Goal: Use online tool/utility: Utilize a website feature to perform a specific function

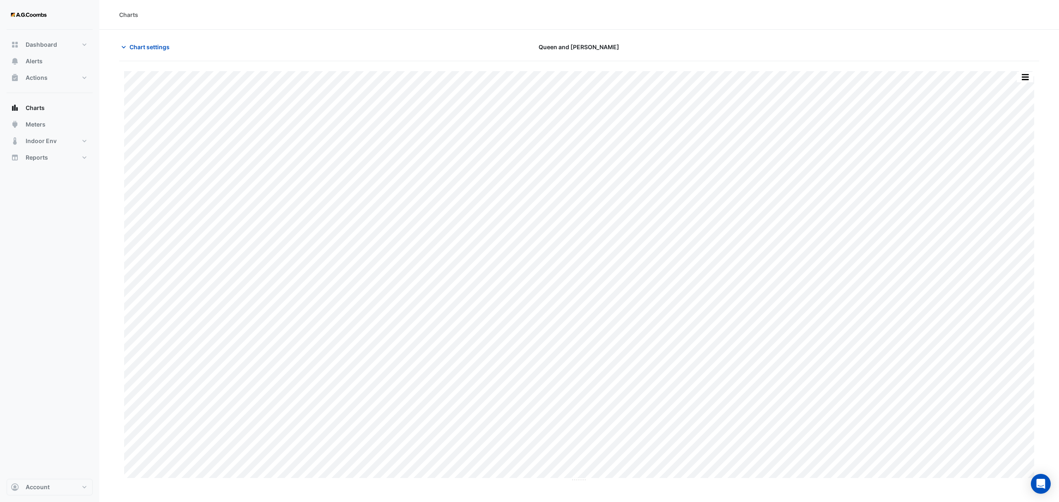
type input "**********"
click at [124, 45] on icon "button" at bounding box center [124, 47] width 8 height 8
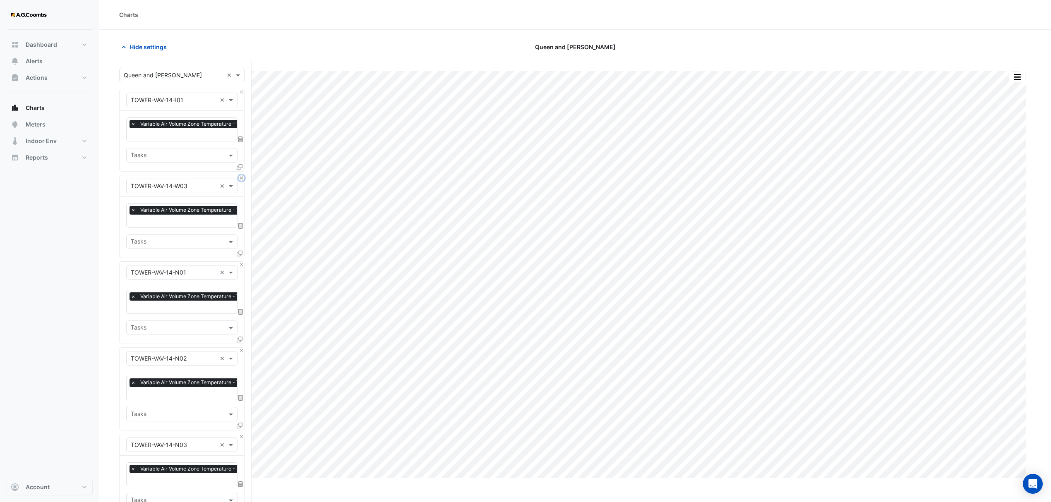
click at [239, 178] on button "Close" at bounding box center [241, 177] width 5 height 5
click at [239, 262] on button "Close" at bounding box center [241, 264] width 5 height 5
click at [239, 178] on button "Close" at bounding box center [241, 177] width 5 height 5
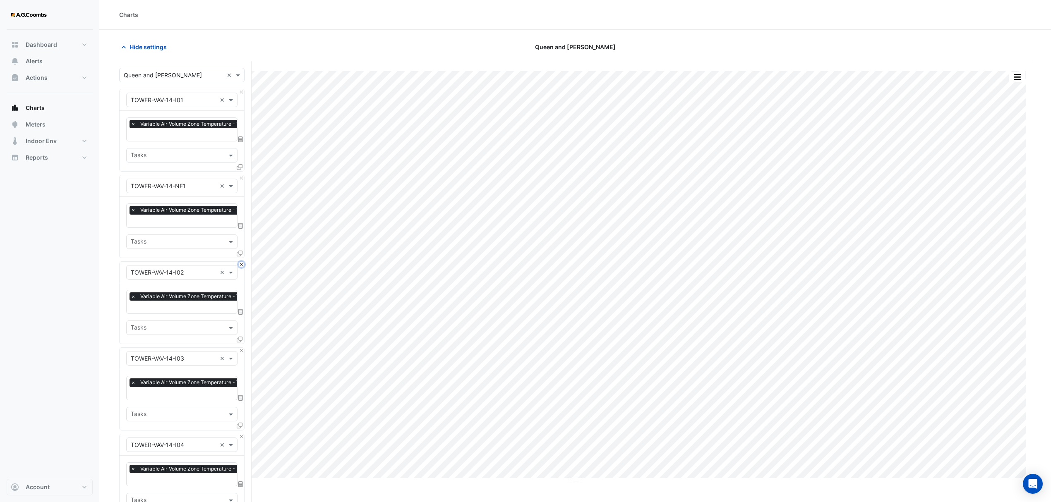
click at [239, 262] on button "Close" at bounding box center [241, 264] width 5 height 5
click at [239, 178] on button "Close" at bounding box center [241, 177] width 5 height 5
click at [239, 262] on button "Close" at bounding box center [241, 264] width 5 height 5
click at [239, 178] on button "Close" at bounding box center [241, 177] width 5 height 5
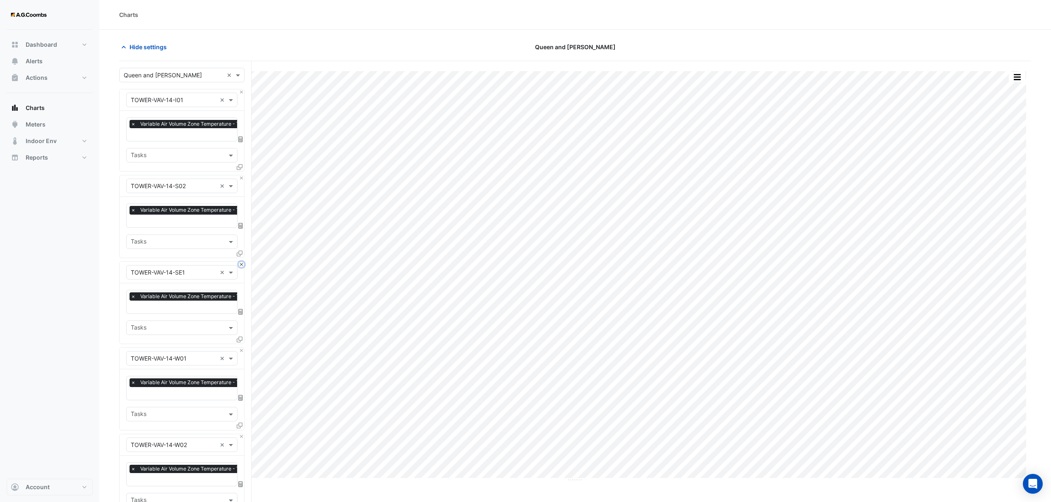
click at [239, 262] on button "Close" at bounding box center [241, 264] width 5 height 5
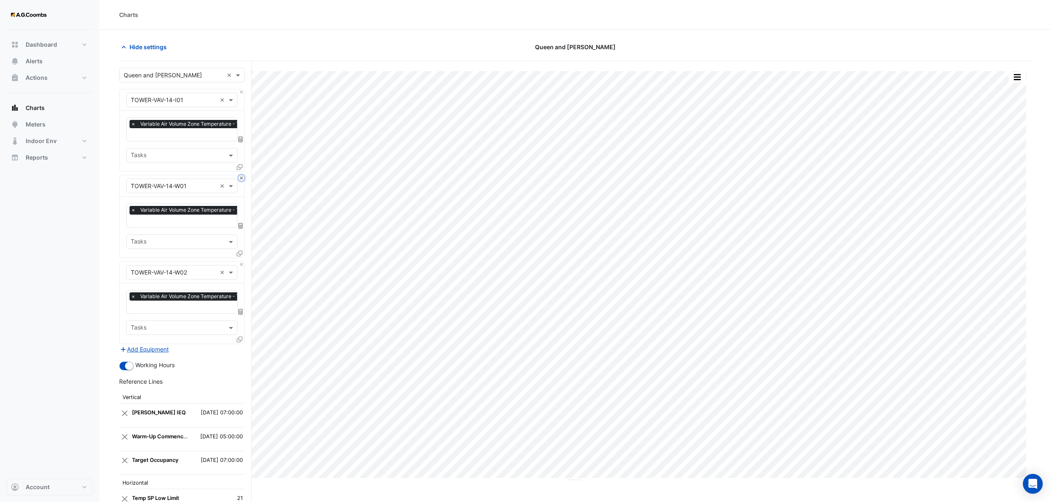
click at [239, 178] on button "Close" at bounding box center [241, 177] width 5 height 5
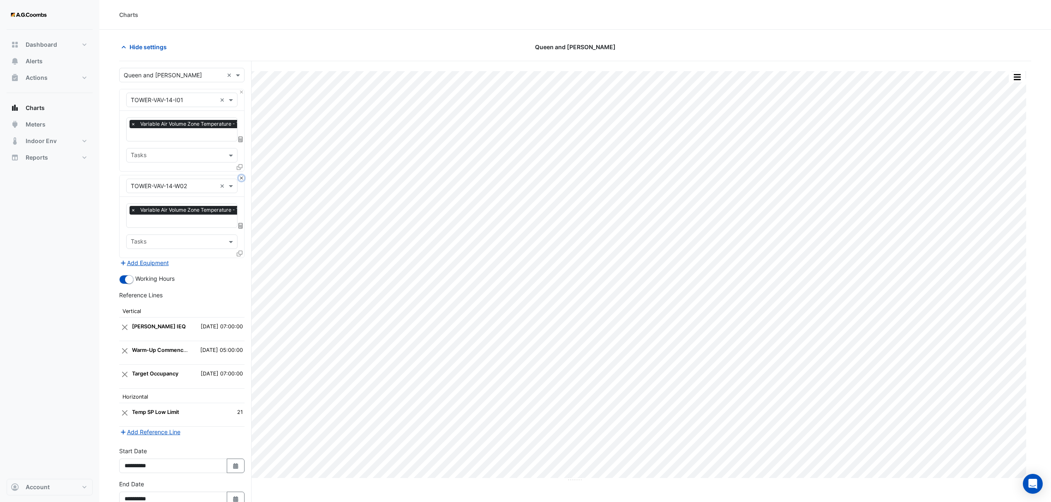
click at [239, 178] on button "Close" at bounding box center [241, 177] width 5 height 5
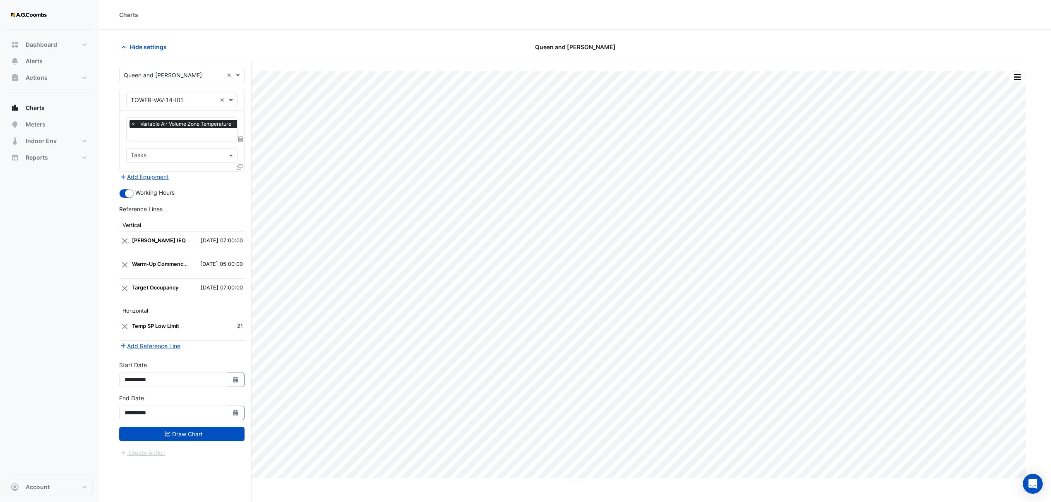
click at [197, 101] on input "text" at bounding box center [174, 100] width 86 height 9
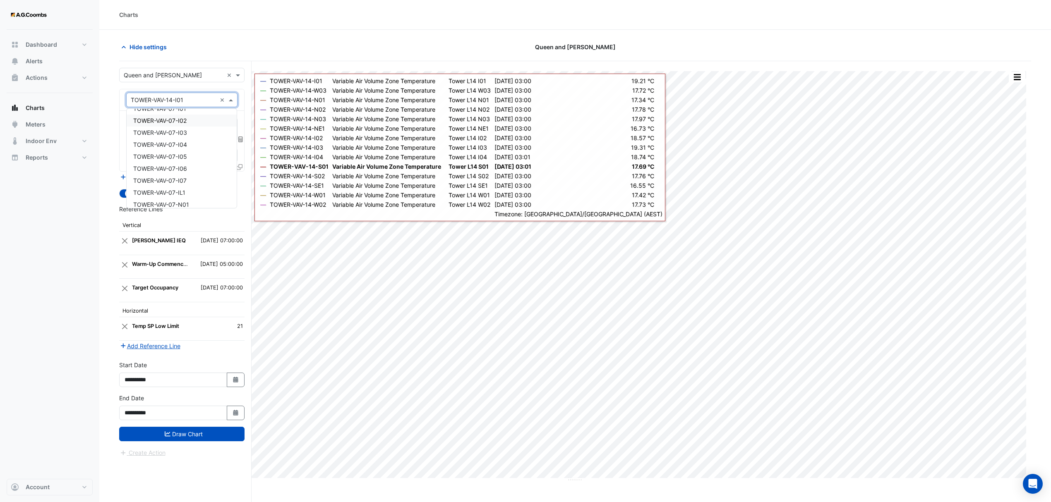
scroll to position [4223, 0]
click at [190, 131] on div "TOWER-VAV-07-I01" at bounding box center [182, 131] width 110 height 12
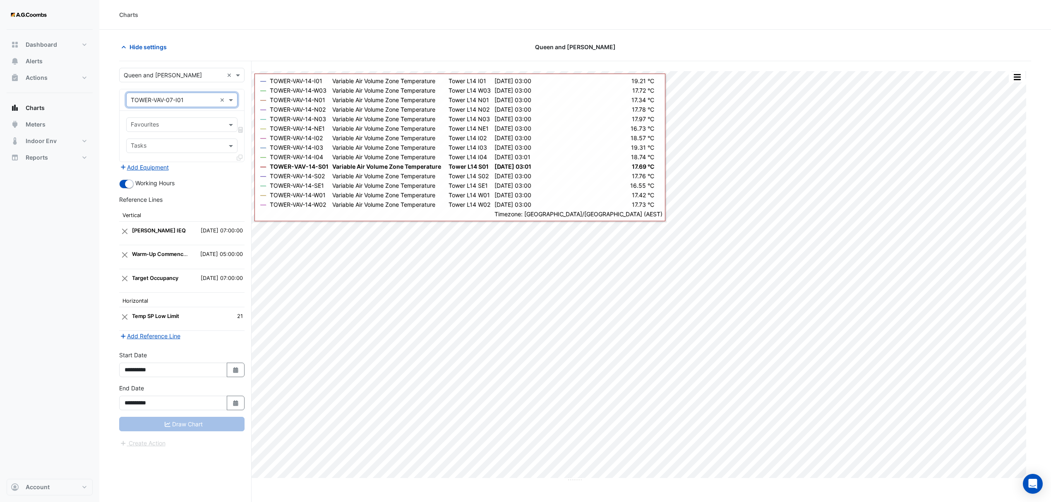
click at [191, 125] on input "text" at bounding box center [177, 125] width 93 height 9
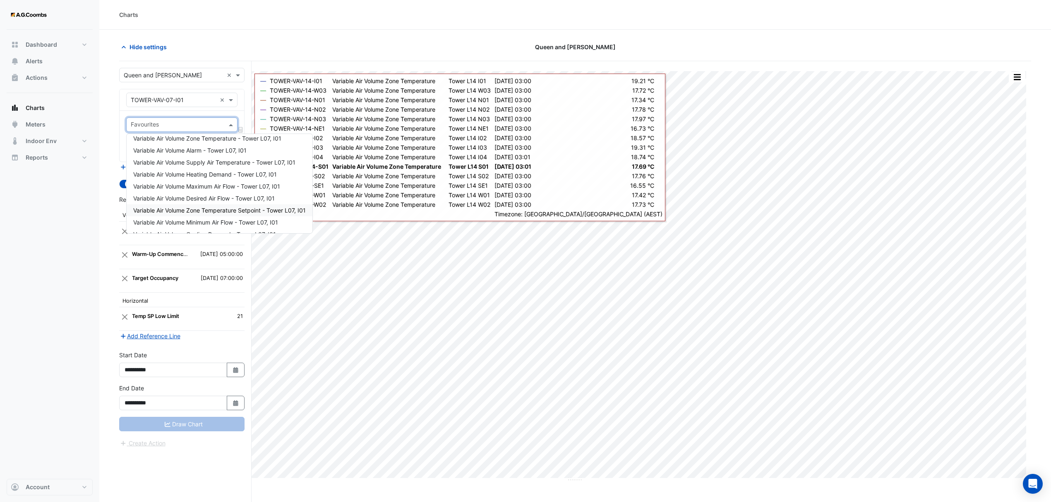
scroll to position [0, 0]
click at [197, 168] on span "Variable Air Volume Zone Temperature - Tower L07, I01" at bounding box center [207, 167] width 148 height 7
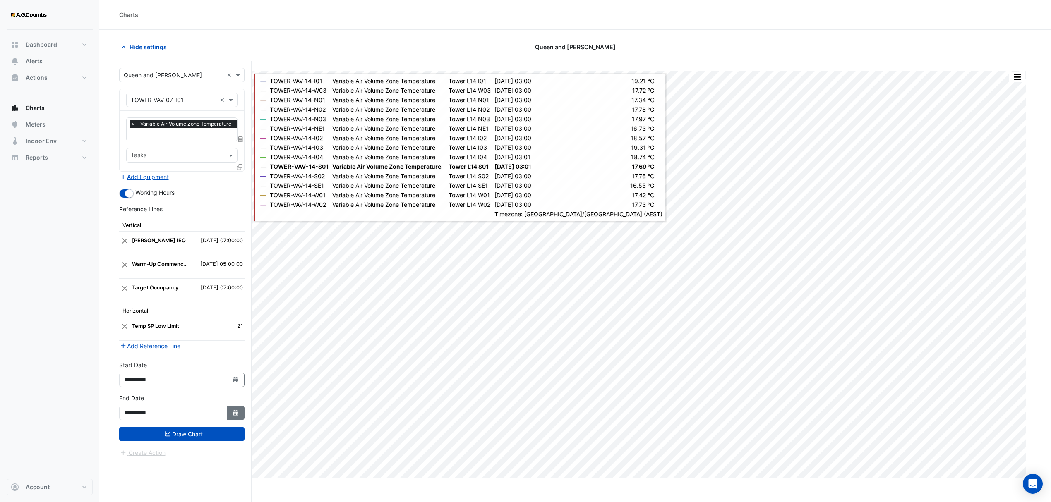
click at [237, 414] on icon "button" at bounding box center [235, 413] width 5 height 6
click at [212, 302] on span "Next month" at bounding box center [212, 305] width 6 height 6
select select "*"
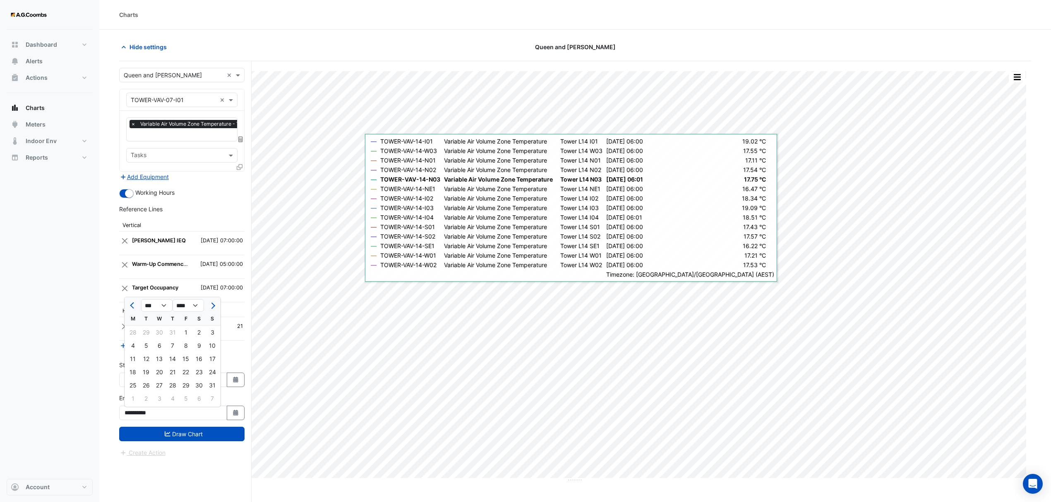
click at [201, 101] on input "text" at bounding box center [174, 100] width 86 height 9
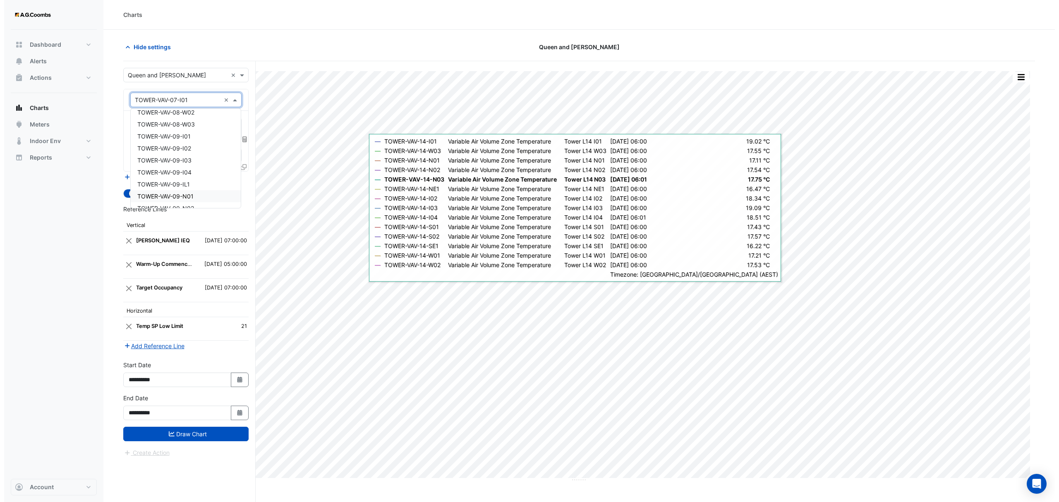
scroll to position [4633, 0]
click at [192, 153] on div "TOWER-VAV-09-I01" at bounding box center [182, 153] width 110 height 12
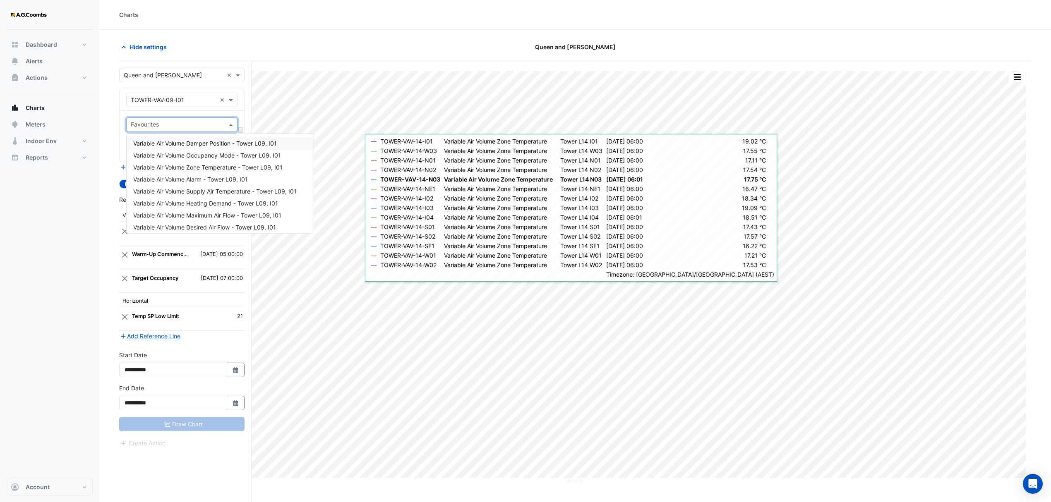
click at [199, 128] on input "text" at bounding box center [177, 125] width 93 height 9
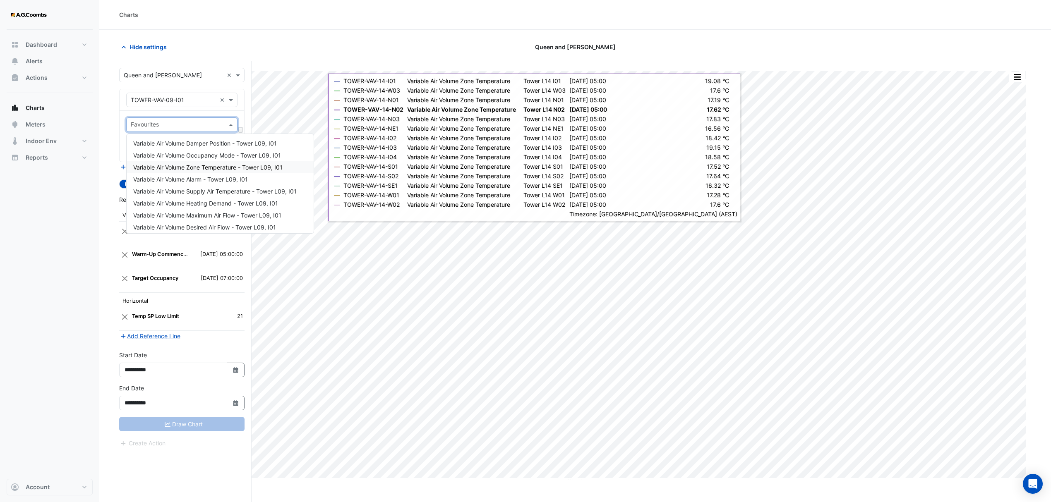
click at [204, 165] on span "Variable Air Volume Zone Temperature - Tower L09, I01" at bounding box center [207, 167] width 149 height 7
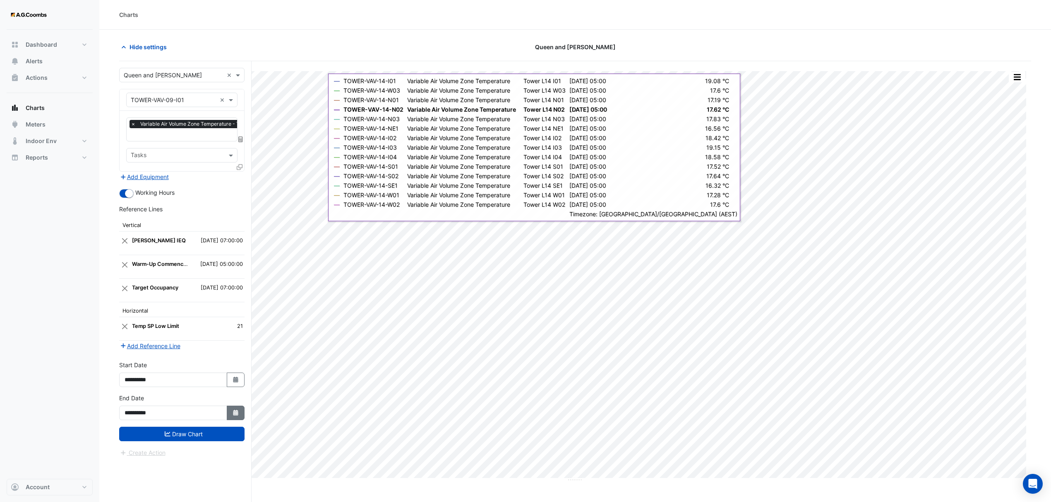
click at [237, 413] on icon "button" at bounding box center [235, 413] width 5 height 6
click at [214, 307] on button "Next month" at bounding box center [212, 305] width 10 height 13
select select "*"
click at [136, 382] on div "25" at bounding box center [132, 385] width 13 height 13
type input "**********"
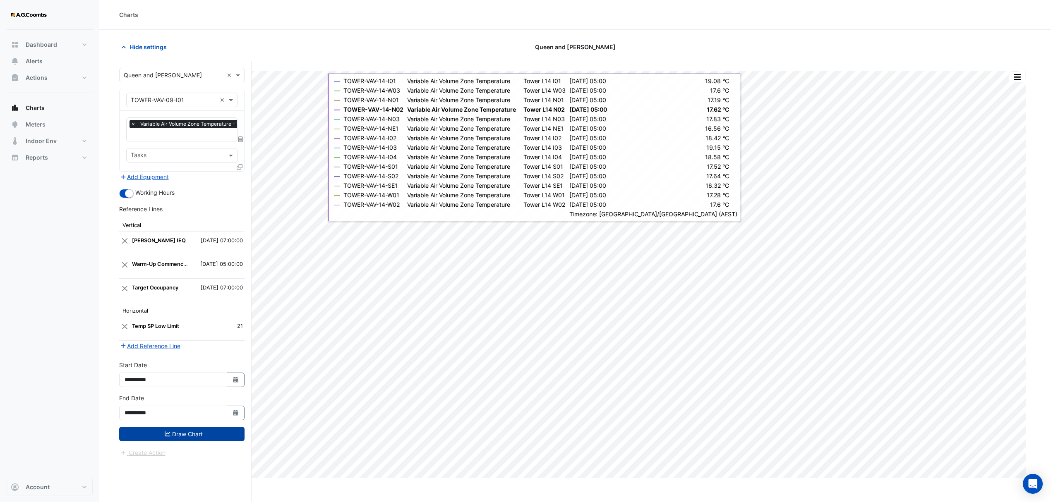
click at [192, 435] on button "Draw Chart" at bounding box center [181, 434] width 125 height 14
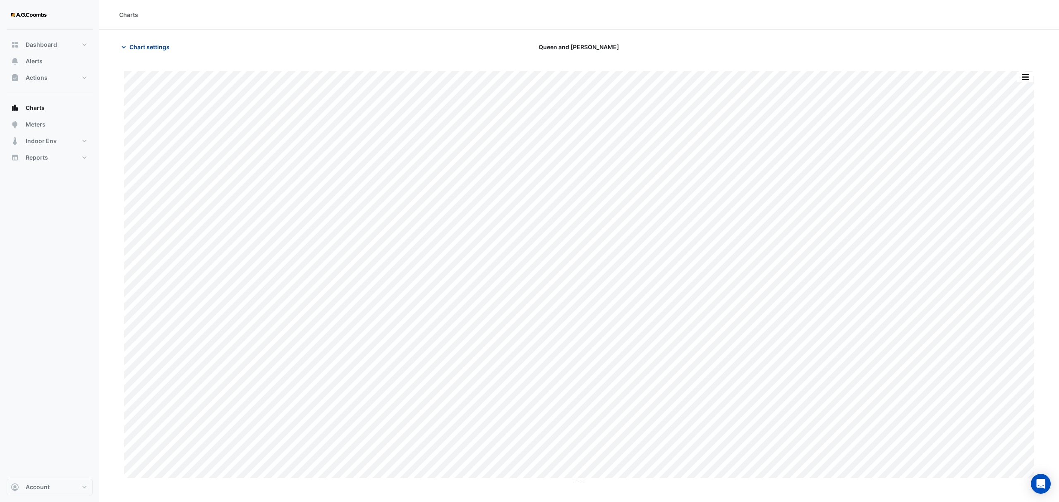
click at [132, 45] on span "Chart settings" at bounding box center [150, 47] width 40 height 9
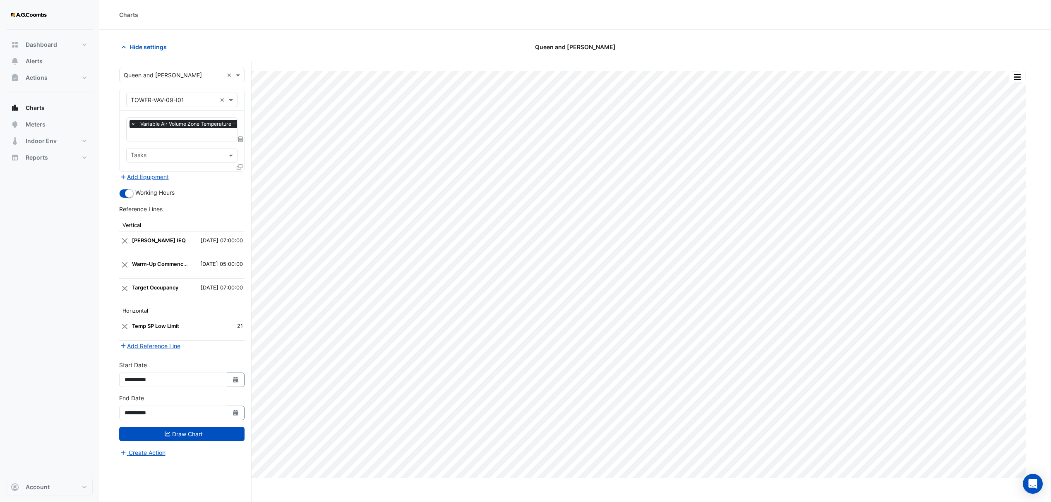
click at [239, 168] on icon at bounding box center [240, 167] width 6 height 6
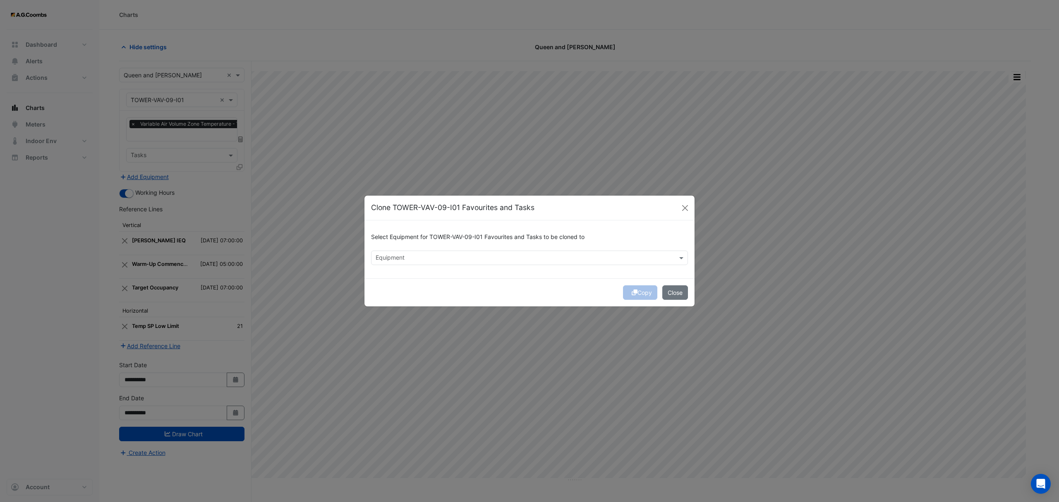
click at [492, 252] on div "Equipment" at bounding box center [523, 258] width 302 height 13
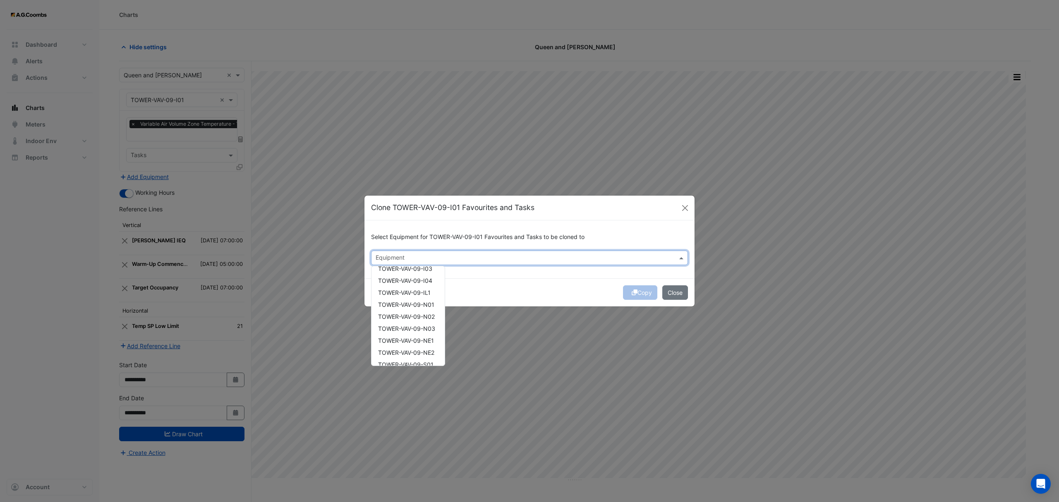
scroll to position [1677, 0]
click at [440, 256] on input "text" at bounding box center [525, 258] width 298 height 9
click at [439, 276] on div "TOWER-VAV-09-I02" at bounding box center [407, 276] width 71 height 12
click at [426, 289] on span "TOWER-VAV-09-I03" at bounding box center [405, 287] width 54 height 7
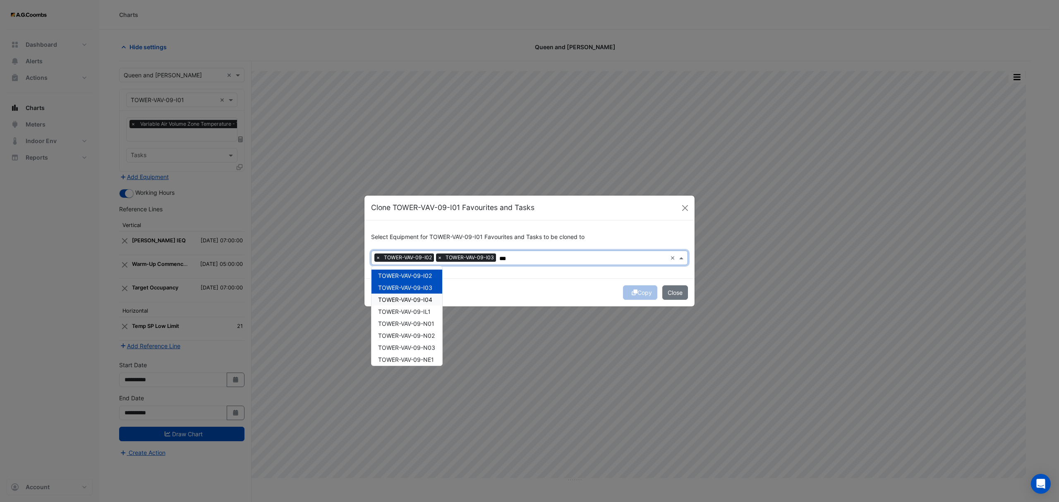
click at [426, 298] on span "TOWER-VAV-09-I04" at bounding box center [405, 299] width 54 height 7
click at [424, 308] on span "TOWER-VAV-09-IL1" at bounding box center [404, 311] width 53 height 7
click at [421, 319] on div "TOWER-VAV-09-N01" at bounding box center [407, 324] width 71 height 12
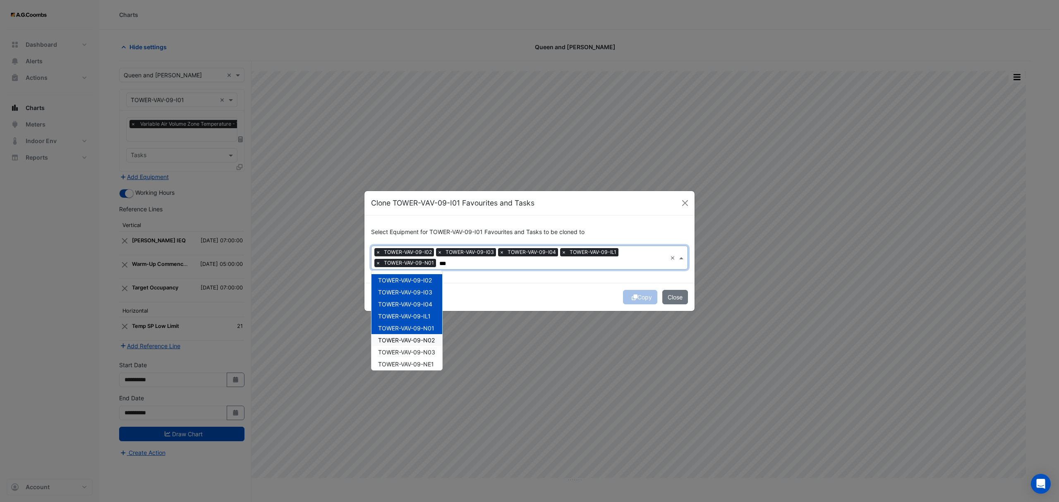
click at [416, 341] on span "TOWER-VAV-09-N02" at bounding box center [406, 340] width 57 height 7
click at [415, 355] on span "TOWER-VAV-09-N03" at bounding box center [406, 352] width 57 height 7
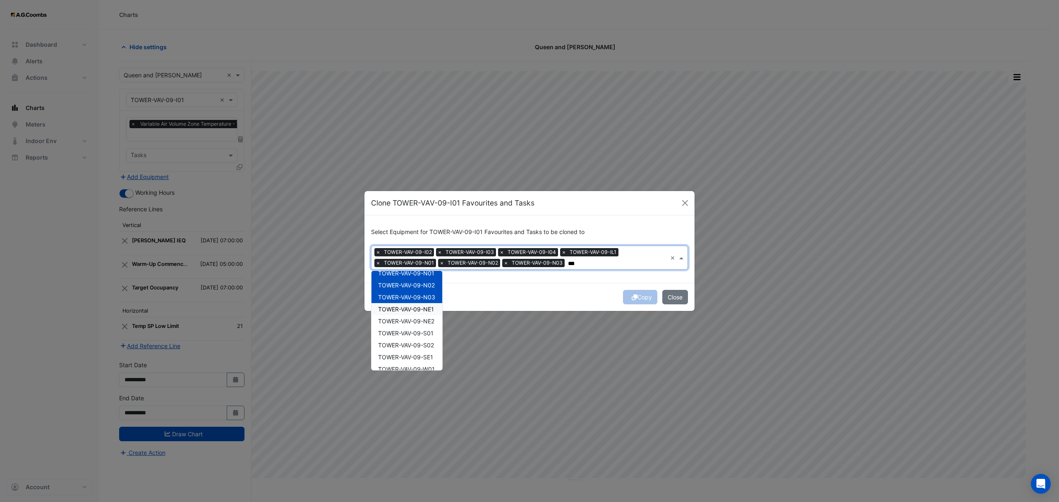
click at [423, 310] on span "TOWER-VAV-09-NE1" at bounding box center [406, 309] width 56 height 7
click at [421, 320] on span "TOWER-VAV-09-NE2" at bounding box center [406, 321] width 56 height 7
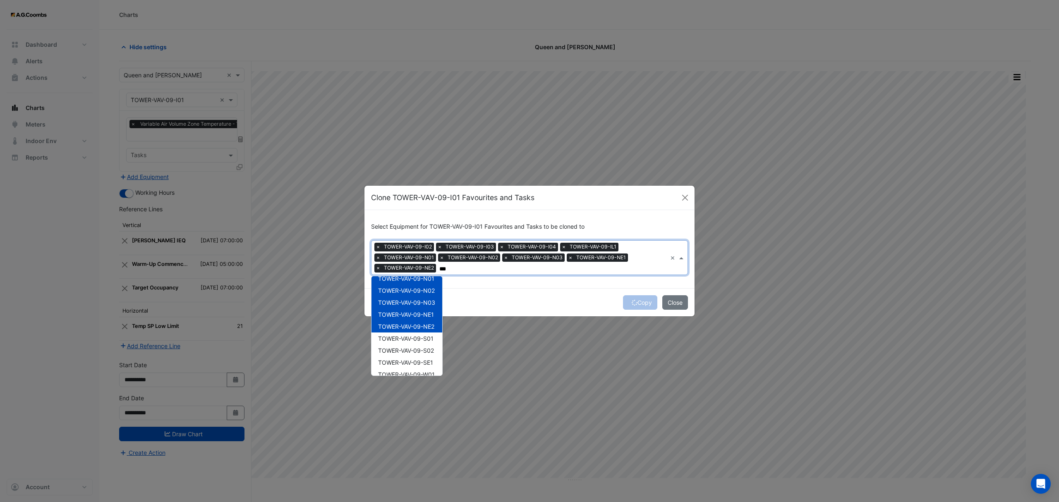
click at [420, 333] on div "TOWER-VAV-09-S01" at bounding box center [407, 339] width 71 height 12
click at [415, 353] on span "TOWER-VAV-09-S02" at bounding box center [406, 350] width 56 height 7
click at [424, 330] on span "TOWER-VAV-09-SE1" at bounding box center [405, 330] width 55 height 7
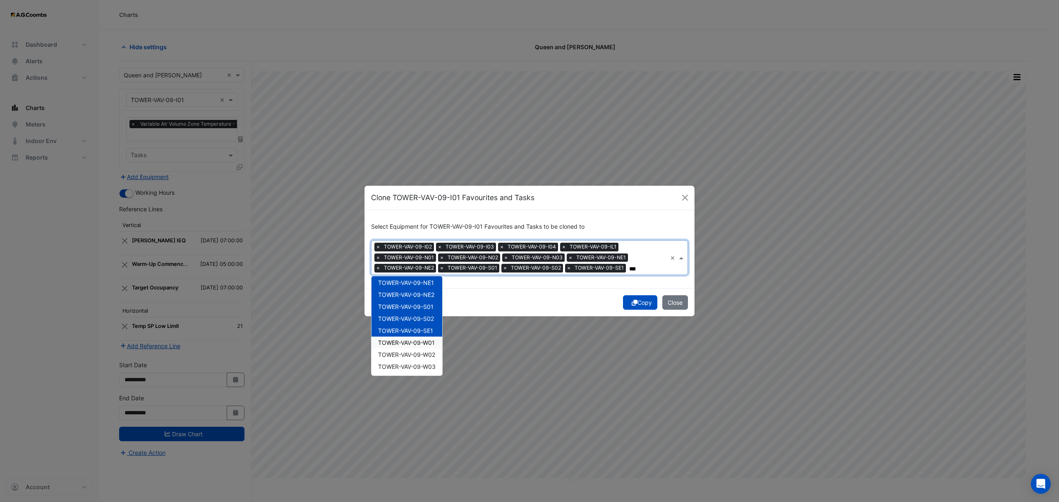
click at [421, 343] on span "TOWER-VAV-09-W01" at bounding box center [406, 342] width 57 height 7
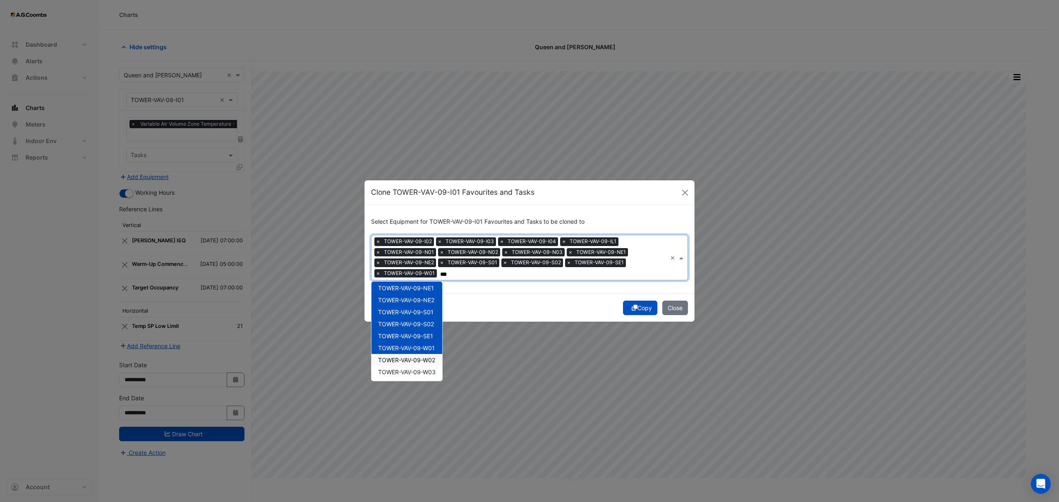
click at [420, 358] on span "TOWER-VAV-09-W02" at bounding box center [406, 360] width 57 height 7
click at [424, 369] on span "TOWER-VAV-09-W03" at bounding box center [407, 372] width 58 height 7
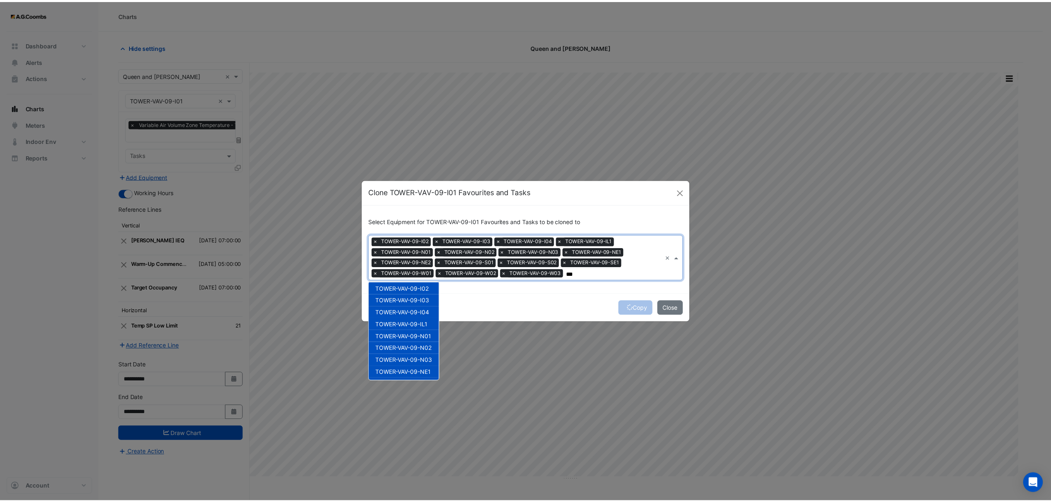
scroll to position [0, 0]
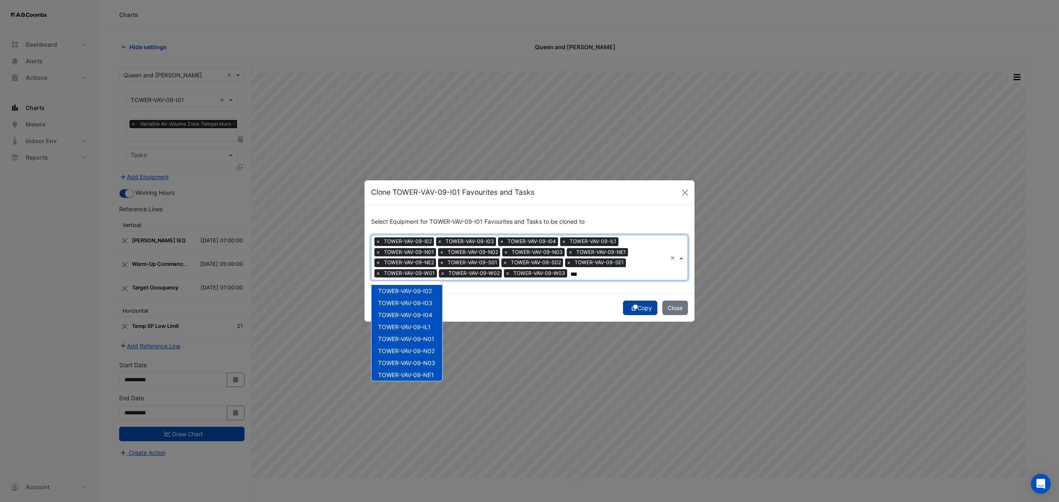
type input "***"
click at [631, 303] on button "Copy" at bounding box center [640, 308] width 34 height 14
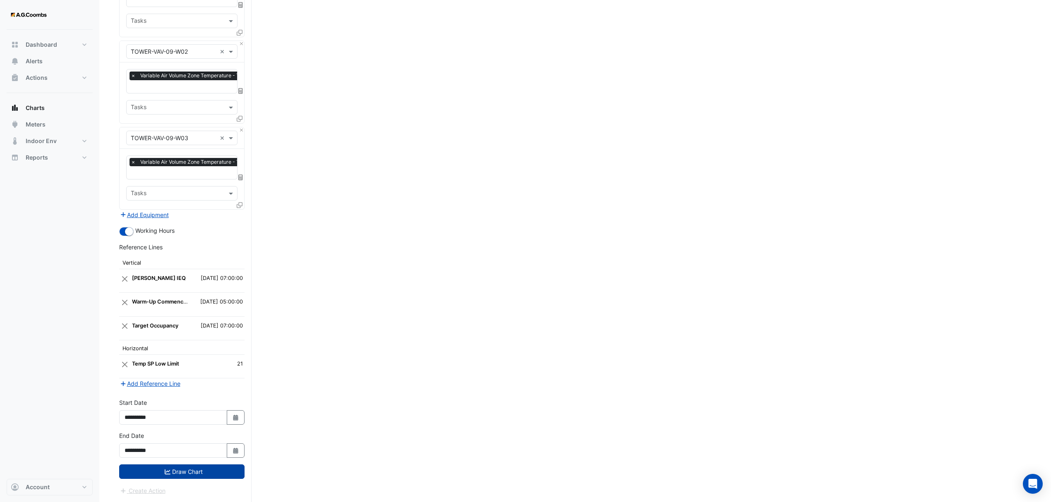
click at [188, 475] on button "Draw Chart" at bounding box center [181, 472] width 125 height 14
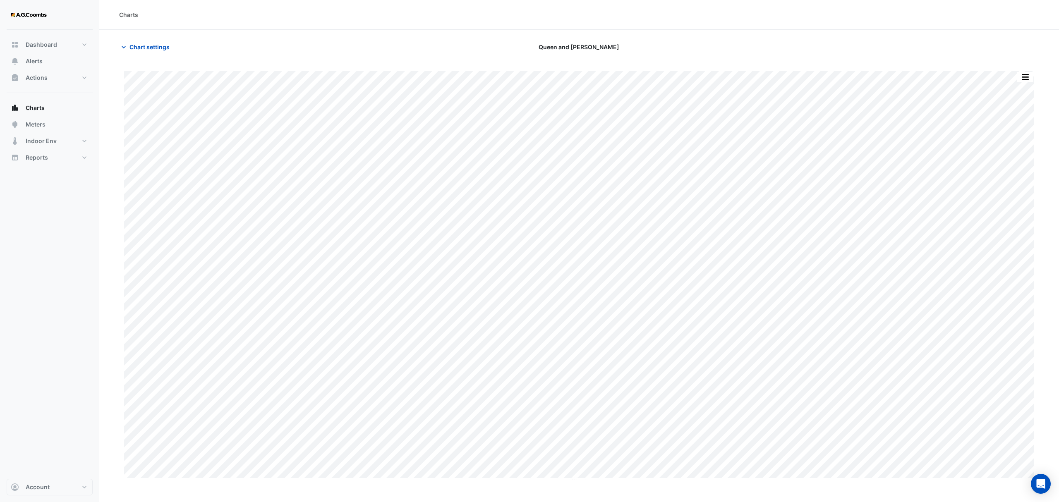
click at [1025, 78] on button "button" at bounding box center [1025, 77] width 17 height 10
click at [1007, 206] on div "Export CSV - Pivot" at bounding box center [1009, 206] width 50 height 20
click at [144, 45] on span "Chart settings" at bounding box center [150, 47] width 40 height 9
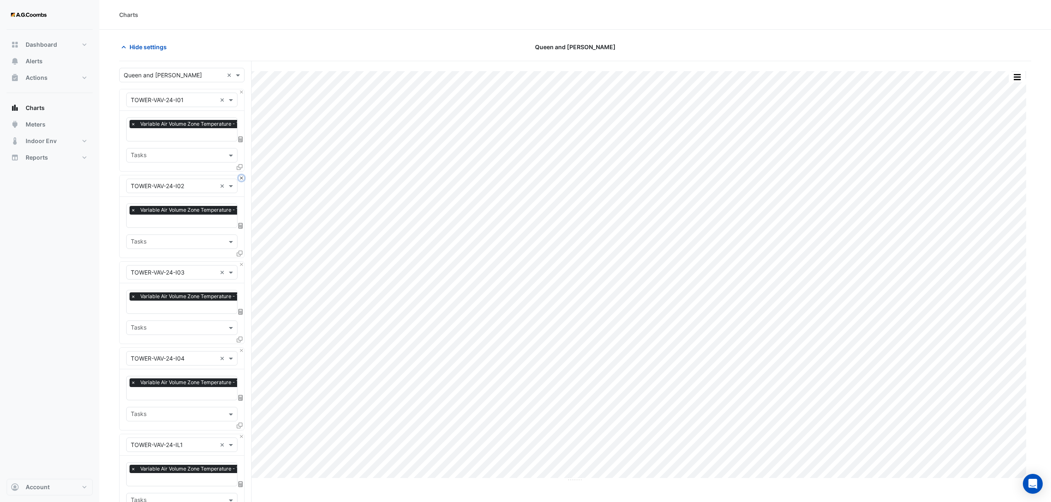
click at [242, 178] on button "Close" at bounding box center [241, 177] width 5 height 5
click at [242, 262] on button "Close" at bounding box center [241, 264] width 5 height 5
click at [242, 178] on button "Close" at bounding box center [241, 177] width 5 height 5
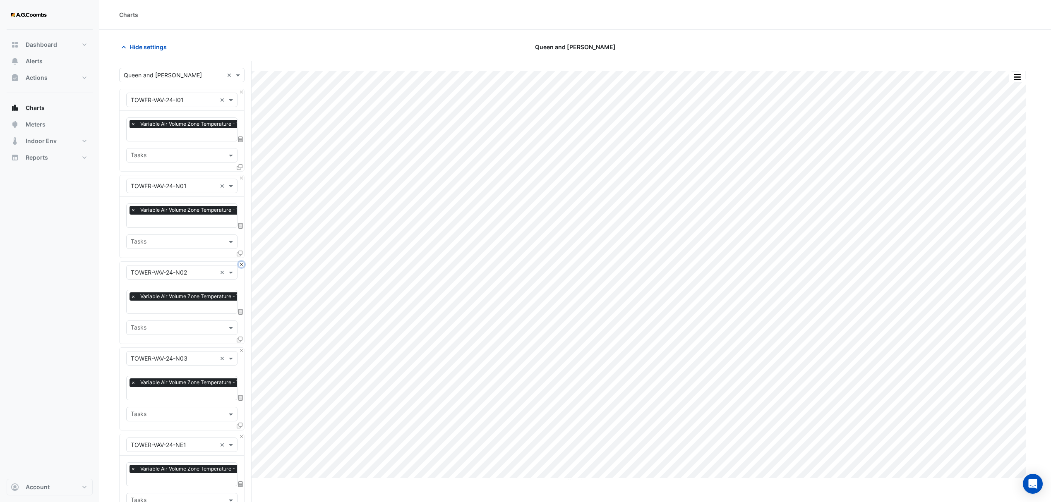
click at [242, 262] on button "Close" at bounding box center [241, 264] width 5 height 5
click at [242, 178] on button "Close" at bounding box center [241, 177] width 5 height 5
click at [242, 262] on button "Close" at bounding box center [241, 264] width 5 height 5
click at [242, 178] on button "Close" at bounding box center [241, 177] width 5 height 5
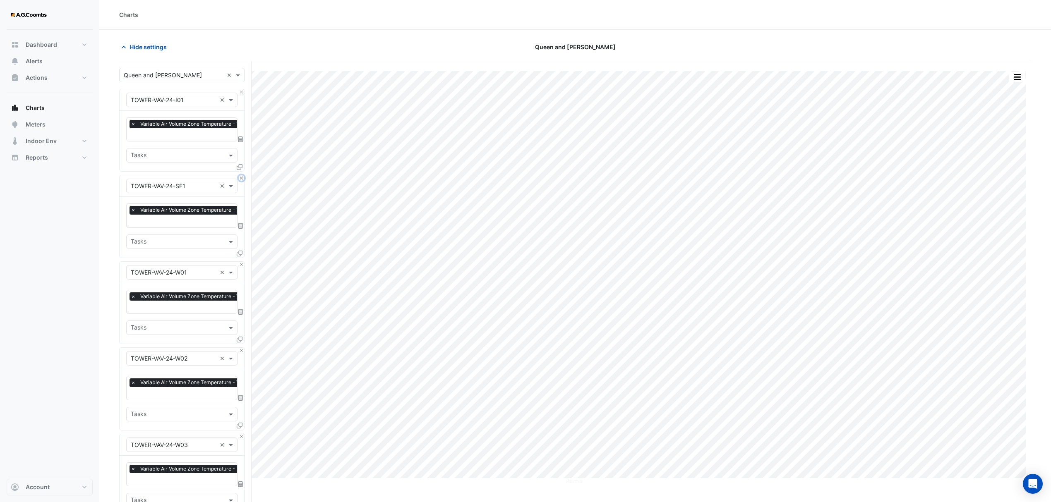
click at [242, 178] on button "Close" at bounding box center [241, 177] width 5 height 5
click at [242, 262] on button "Close" at bounding box center [241, 264] width 5 height 5
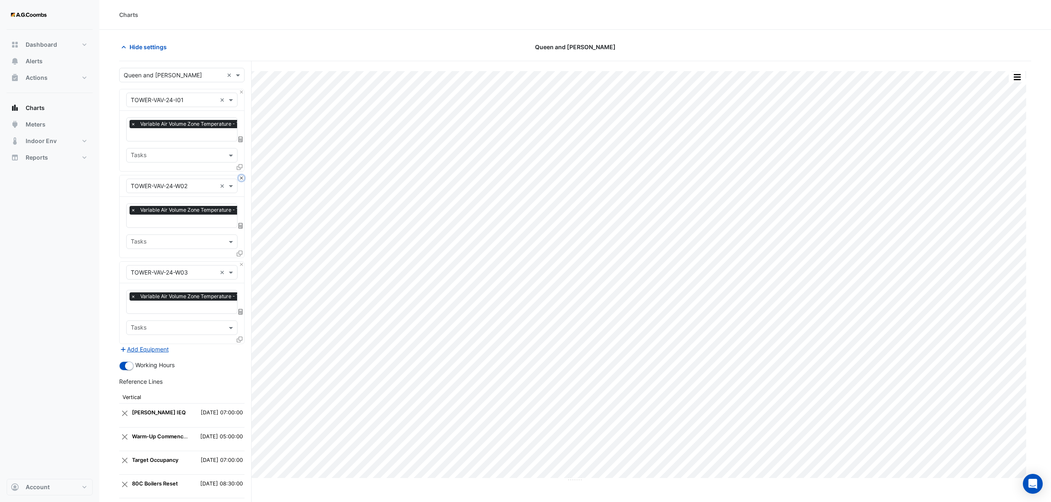
click at [242, 178] on button "Close" at bounding box center [241, 177] width 5 height 5
click at [242, 262] on button "Close" at bounding box center [241, 264] width 5 height 5
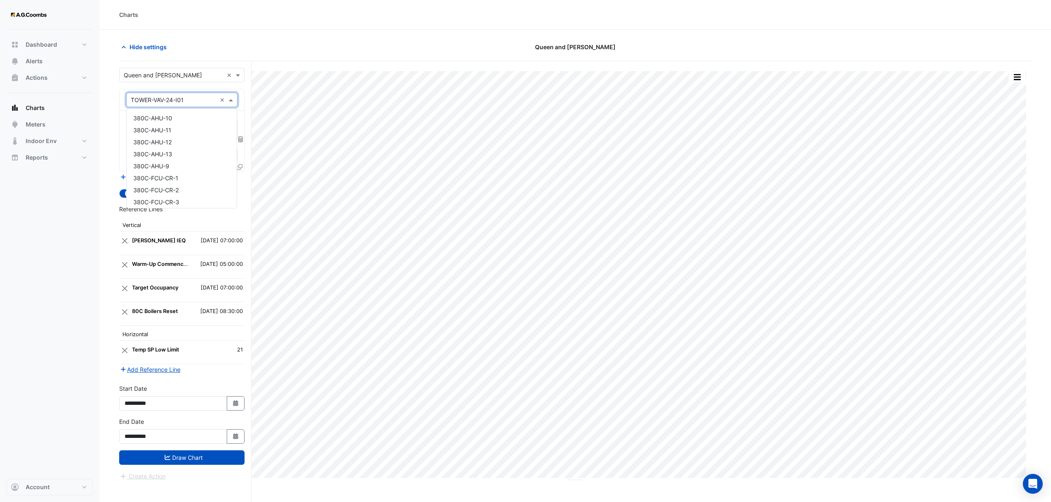
click at [176, 93] on div "Equipment × TOWER-VAV-24-I01 ×" at bounding box center [181, 100] width 111 height 14
click at [193, 185] on div "TOWER-VAV-29-I01" at bounding box center [182, 188] width 110 height 12
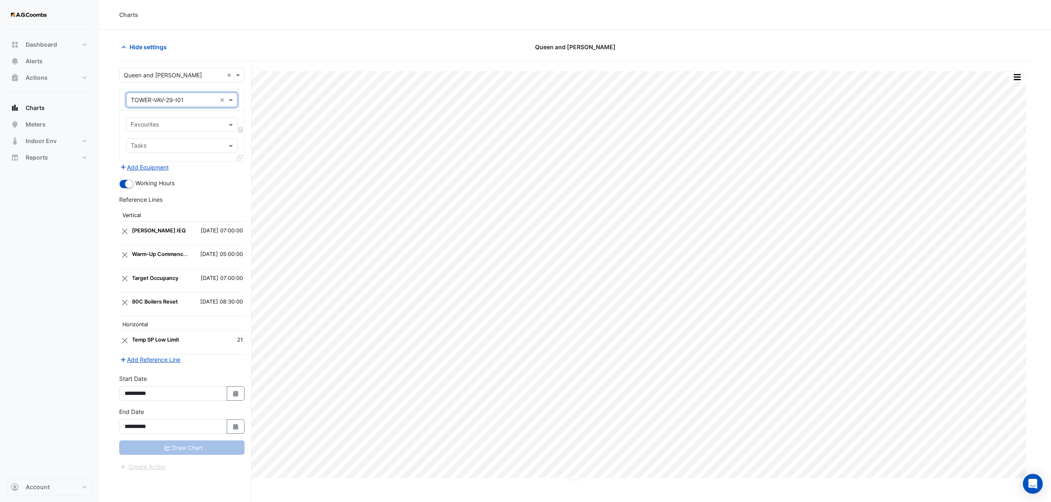
click at [209, 130] on input "text" at bounding box center [177, 125] width 93 height 9
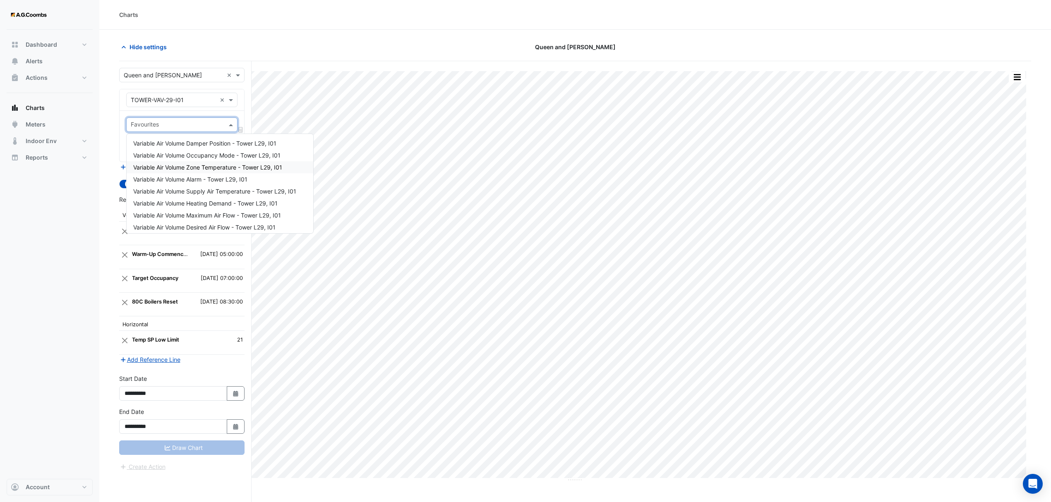
click at [232, 170] on span "Variable Air Volume Zone Temperature - Tower L29, I01" at bounding box center [207, 167] width 149 height 7
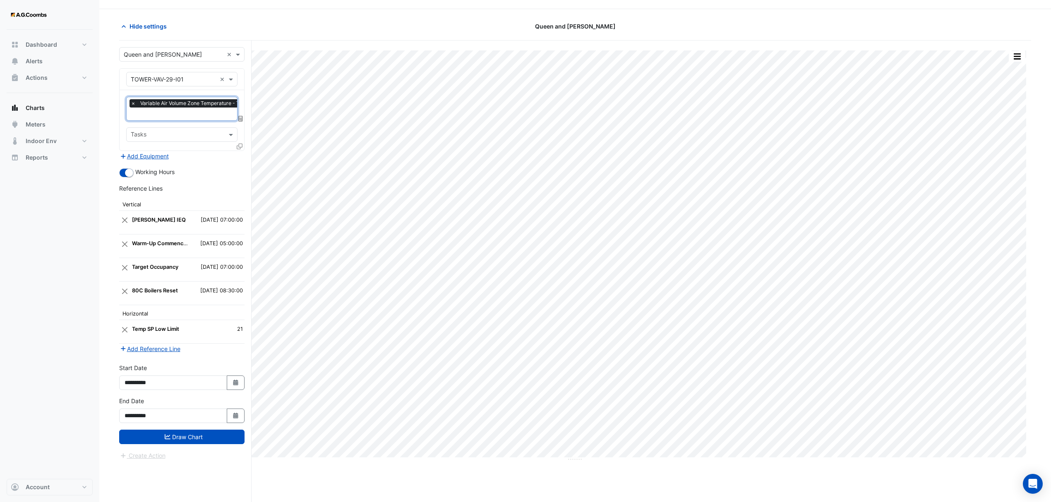
scroll to position [32, 0]
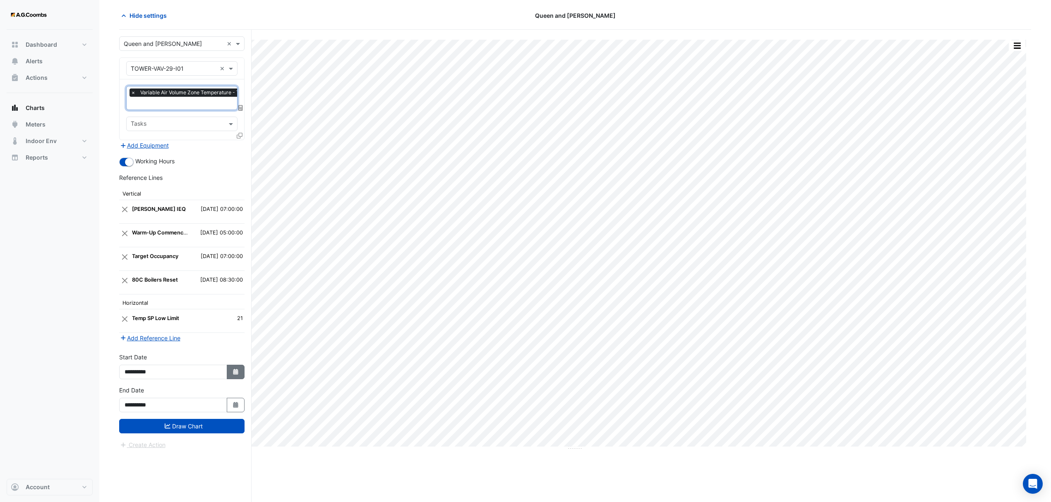
click at [233, 377] on button "Select Date" at bounding box center [236, 372] width 18 height 14
select select "*"
select select "****"
click at [133, 258] on button "Previous month" at bounding box center [133, 264] width 10 height 13
select select "*"
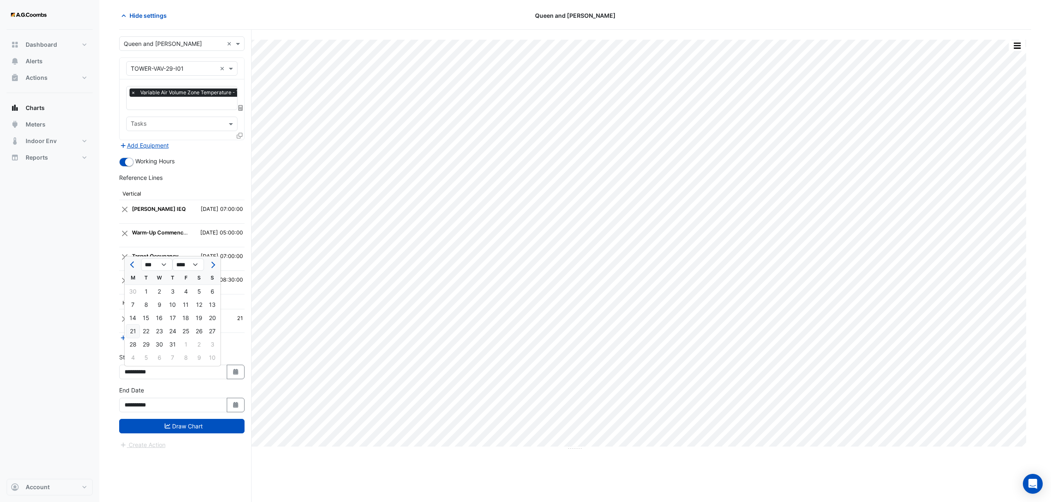
click at [134, 329] on div "21" at bounding box center [132, 331] width 13 height 13
type input "**********"
click at [237, 407] on icon "Select Date" at bounding box center [235, 405] width 7 height 6
select select "*"
click at [135, 378] on div "25" at bounding box center [132, 377] width 13 height 13
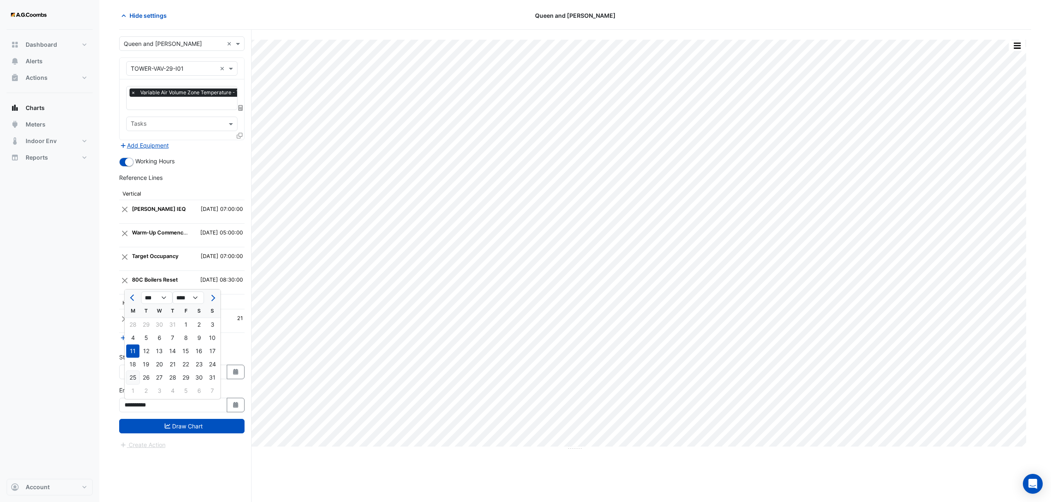
type input "**********"
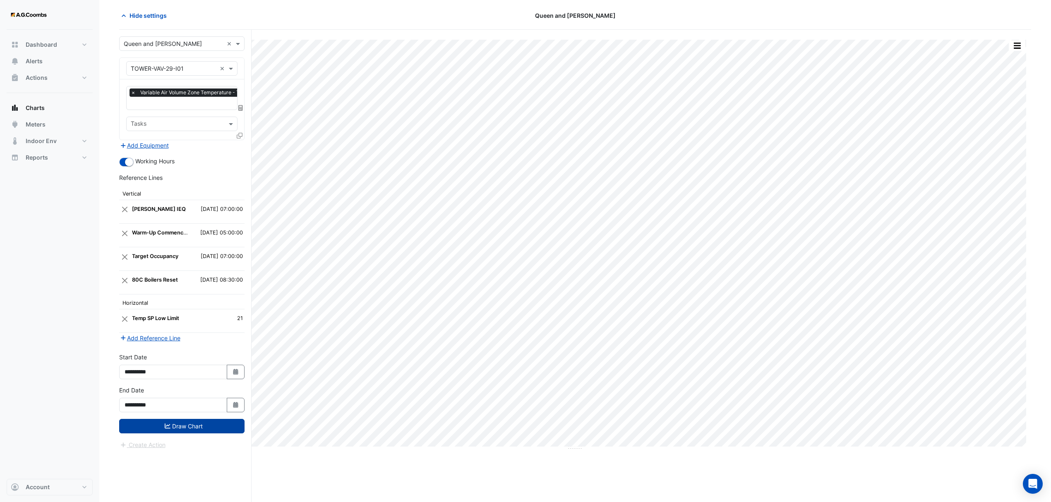
click at [197, 427] on button "Draw Chart" at bounding box center [181, 426] width 125 height 14
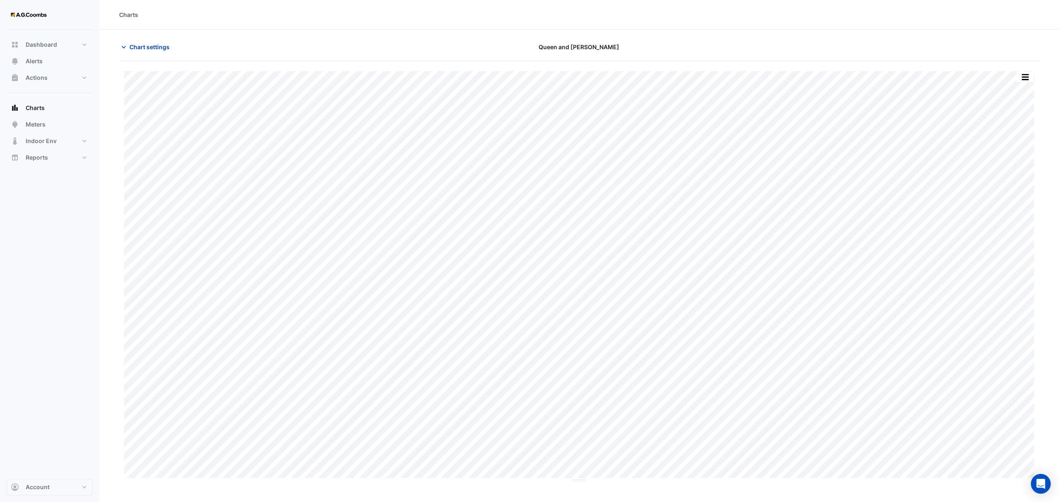
click at [132, 48] on span "Chart settings" at bounding box center [150, 47] width 40 height 9
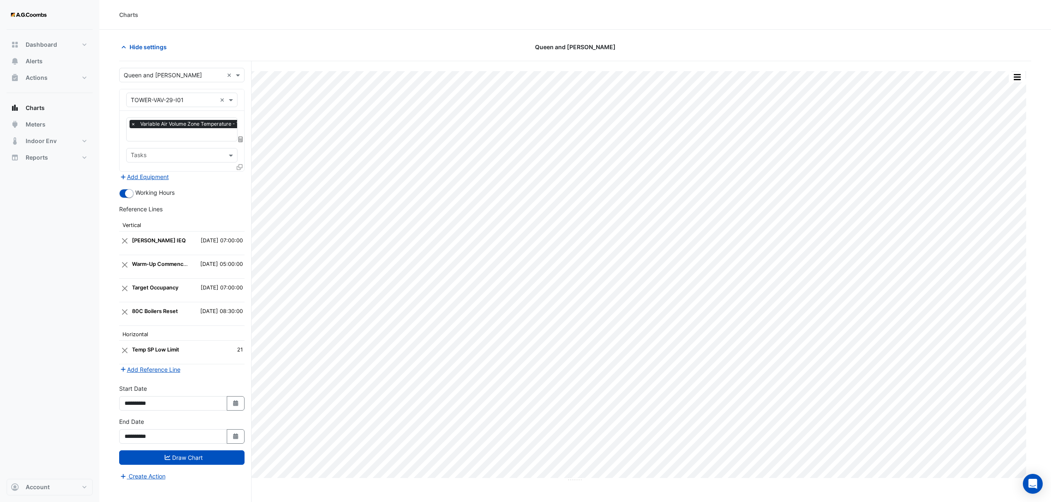
click at [240, 166] on icon at bounding box center [240, 167] width 6 height 6
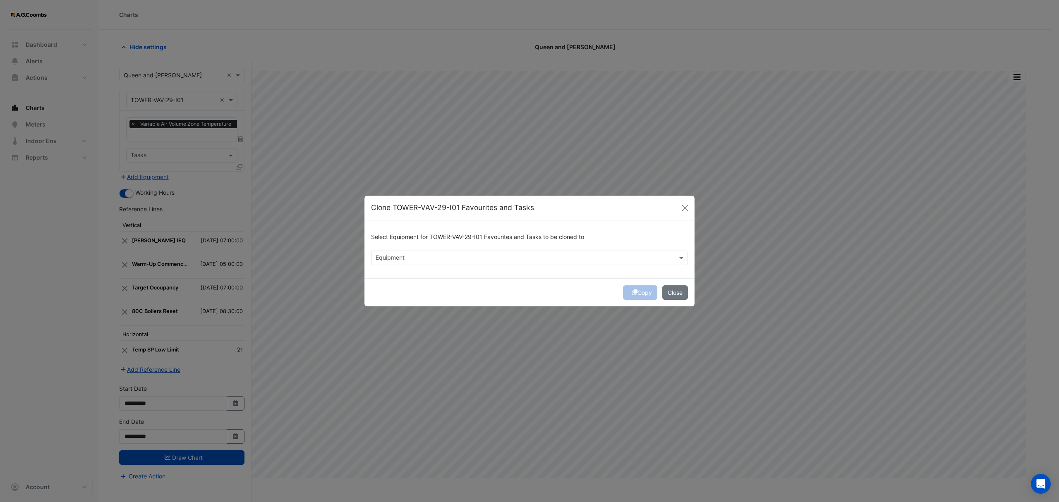
click at [424, 259] on input "text" at bounding box center [525, 258] width 298 height 9
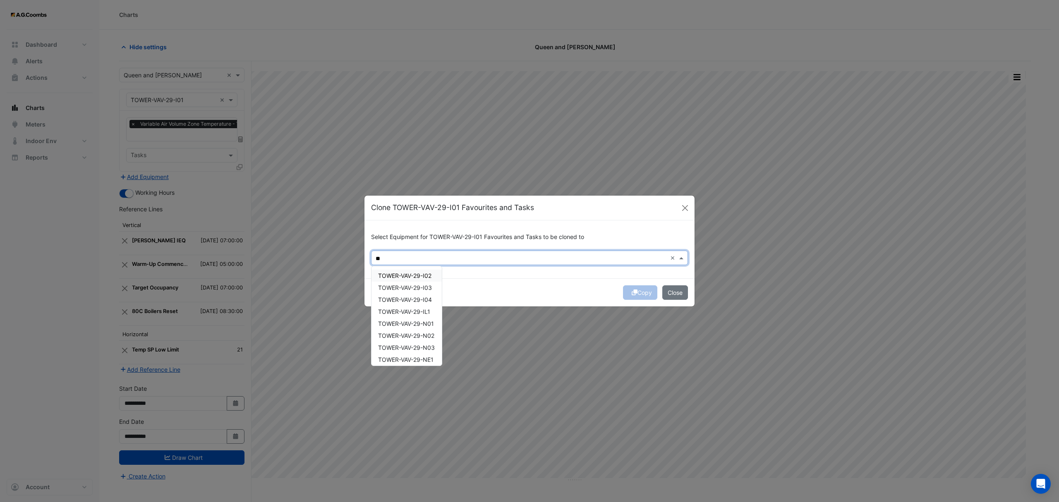
click at [419, 277] on span "TOWER-VAV-29-I02" at bounding box center [404, 275] width 53 height 7
click at [420, 287] on span "TOWER-VAV-29-I03" at bounding box center [405, 287] width 54 height 7
drag, startPoint x: 421, startPoint y: 296, endPoint x: 420, endPoint y: 312, distance: 15.4
click at [421, 297] on span "TOWER-VAV-29-I04" at bounding box center [405, 299] width 54 height 7
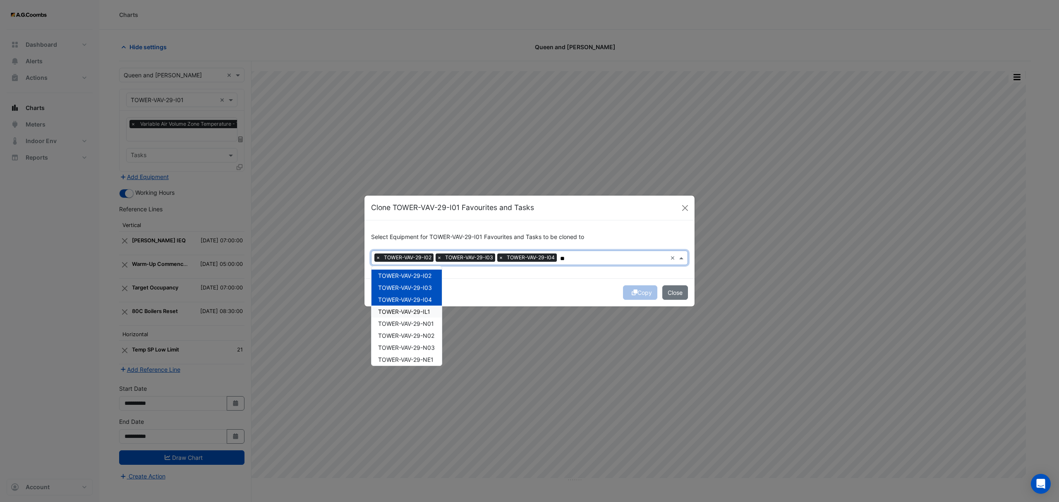
click at [419, 316] on div "TOWER-VAV-29-IL1" at bounding box center [407, 312] width 70 height 12
click at [416, 326] on span "TOWER-VAV-29-N01" at bounding box center [406, 323] width 56 height 7
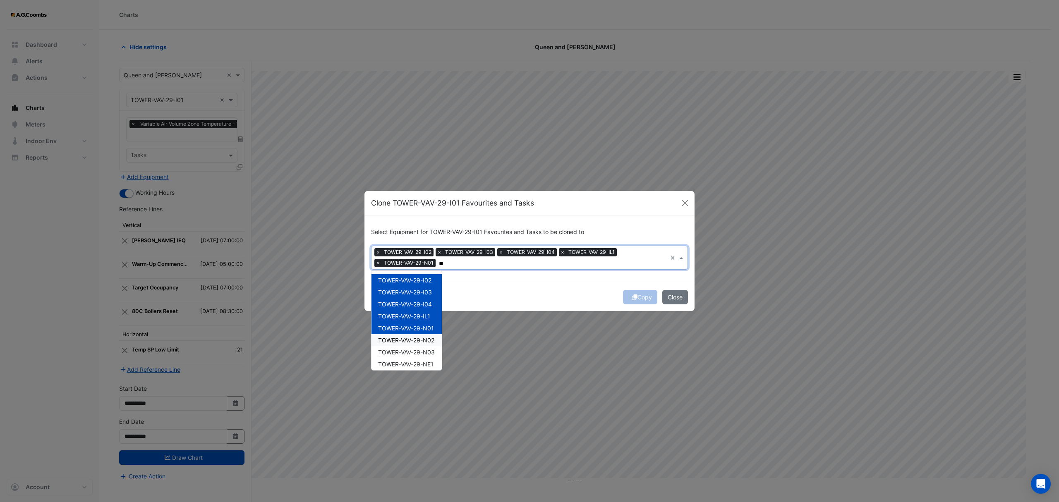
click at [413, 340] on span "TOWER-VAV-29-N02" at bounding box center [406, 340] width 56 height 7
click at [410, 353] on span "TOWER-VAV-29-N03" at bounding box center [406, 352] width 57 height 7
click at [408, 365] on span "TOWER-VAV-29-NE1" at bounding box center [405, 364] width 55 height 7
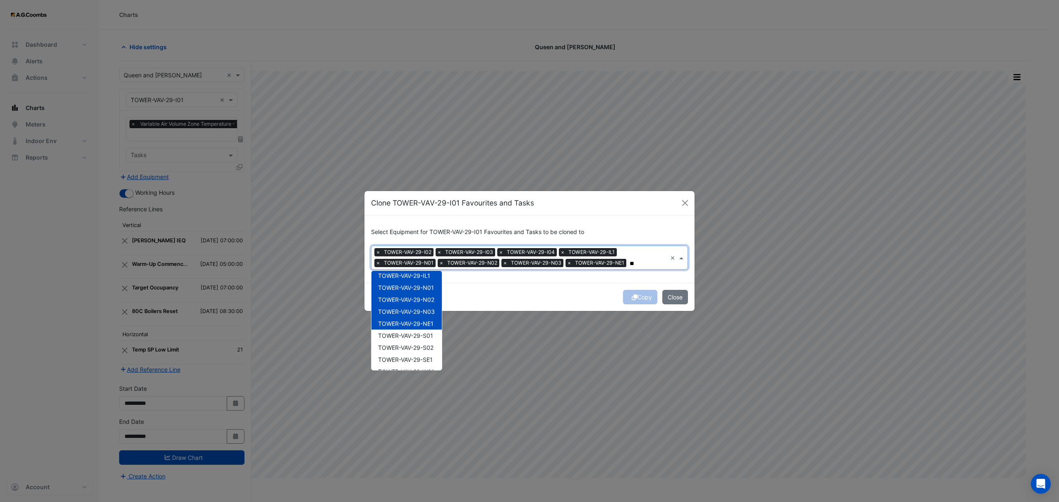
scroll to position [75, 0]
click at [424, 300] on span "TOWER-VAV-29-S01" at bounding box center [405, 301] width 55 height 7
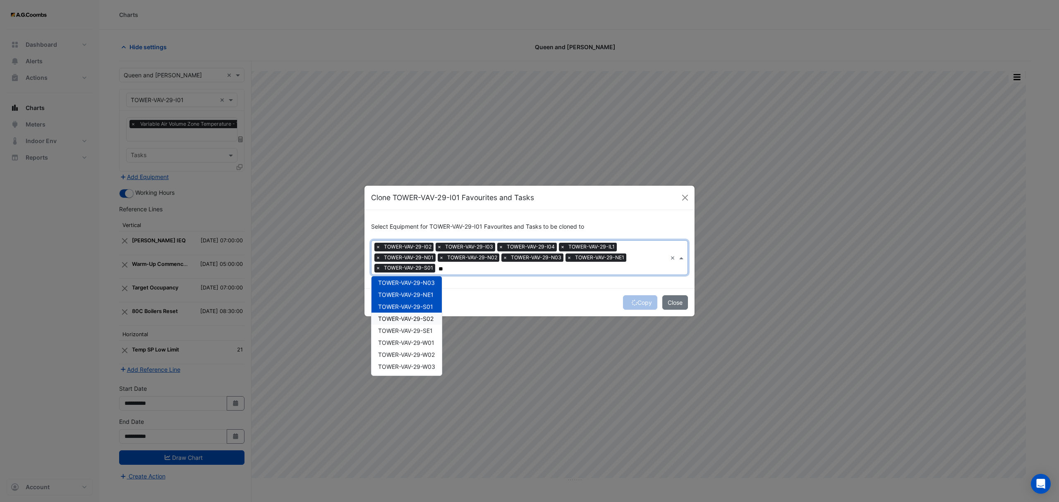
click at [424, 319] on span "TOWER-VAV-29-S02" at bounding box center [405, 318] width 55 height 7
click at [425, 331] on span "TOWER-VAV-29-SE1" at bounding box center [405, 330] width 55 height 7
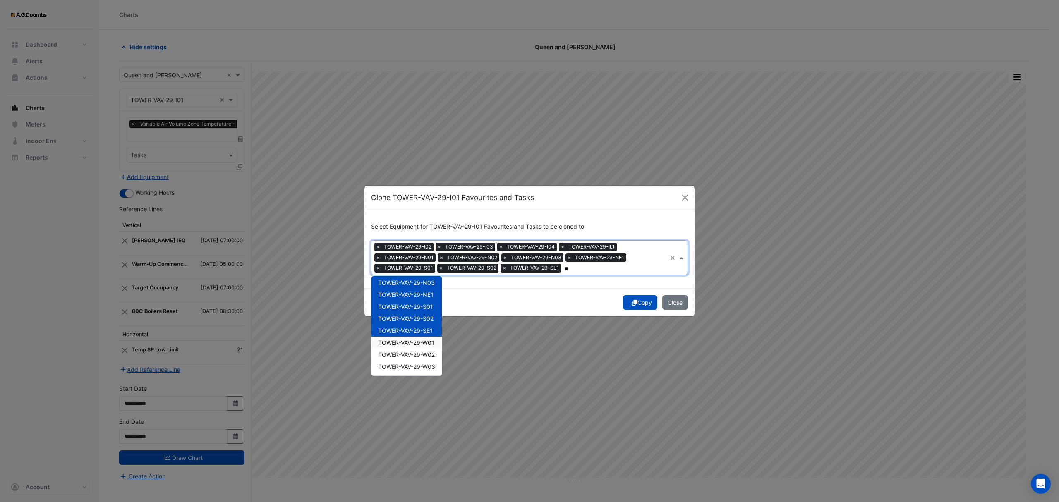
click at [427, 342] on span "TOWER-VAV-29-W01" at bounding box center [406, 342] width 56 height 7
click at [429, 353] on span "TOWER-VAV-29-W02" at bounding box center [406, 354] width 57 height 7
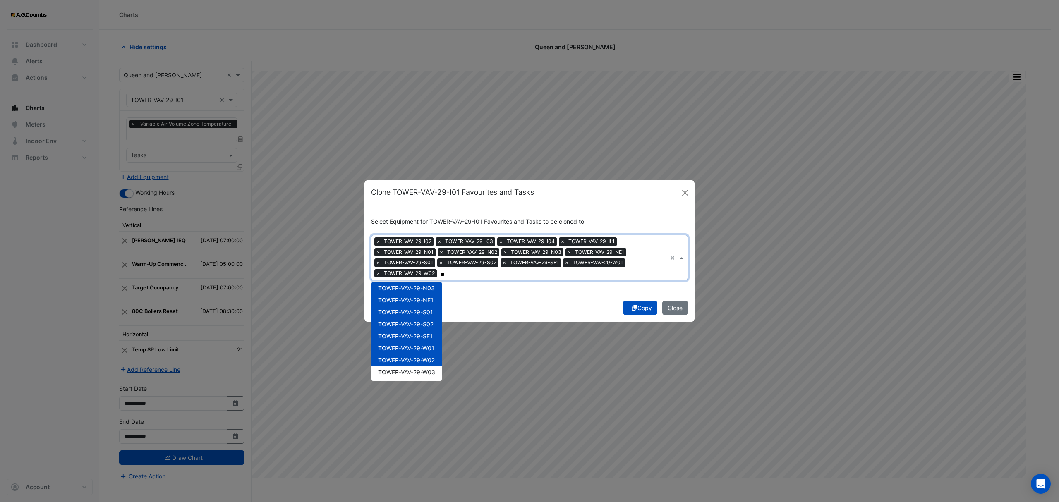
click at [429, 365] on div "TOWER-VAV-29-W02" at bounding box center [407, 360] width 70 height 12
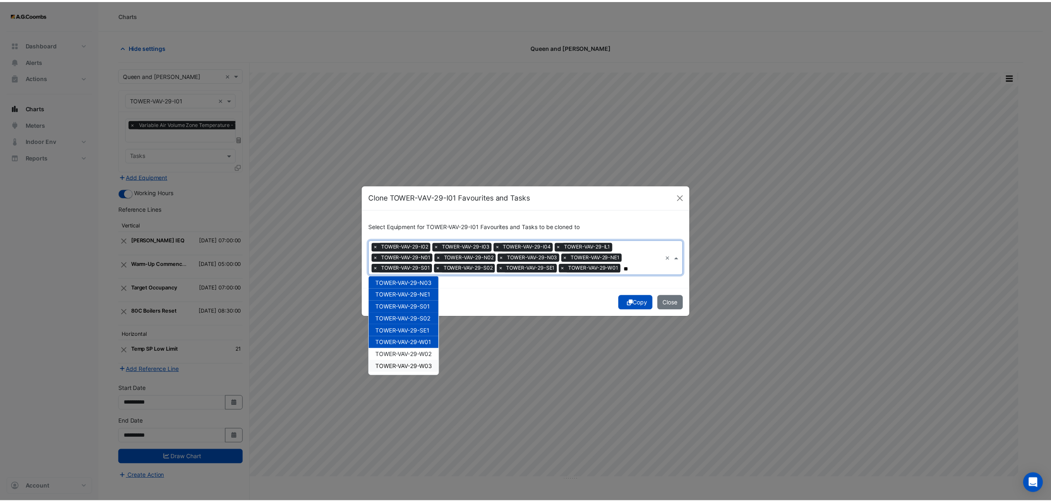
scroll to position [75, 0]
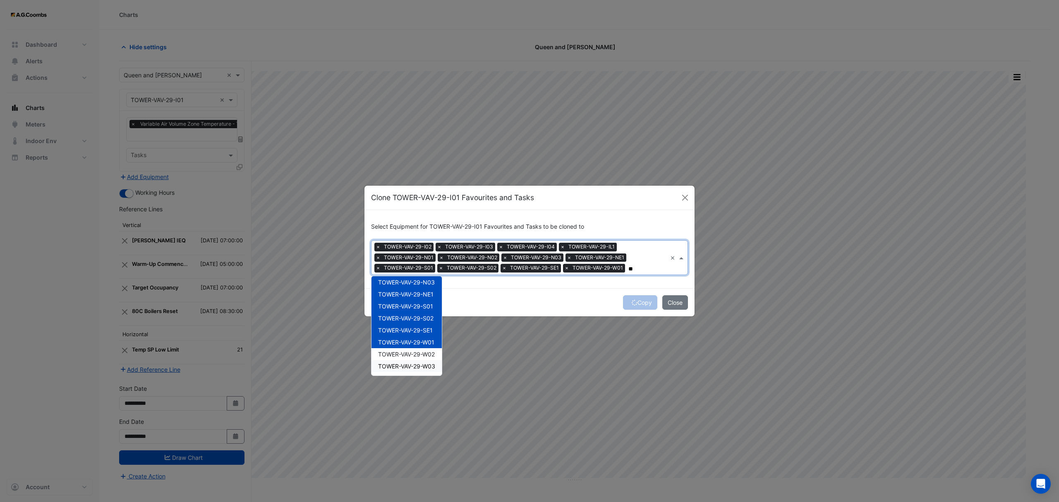
click at [425, 369] on span "TOWER-VAV-29-W03" at bounding box center [406, 366] width 57 height 7
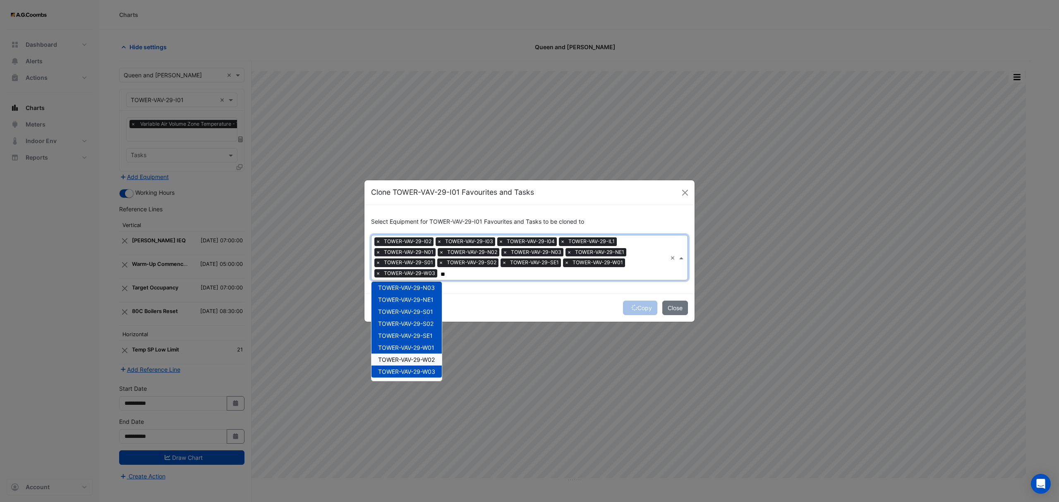
click at [424, 354] on div "TOWER-VAV-29-W02" at bounding box center [407, 360] width 70 height 12
type input "**"
click at [641, 305] on button "Copy" at bounding box center [640, 308] width 34 height 14
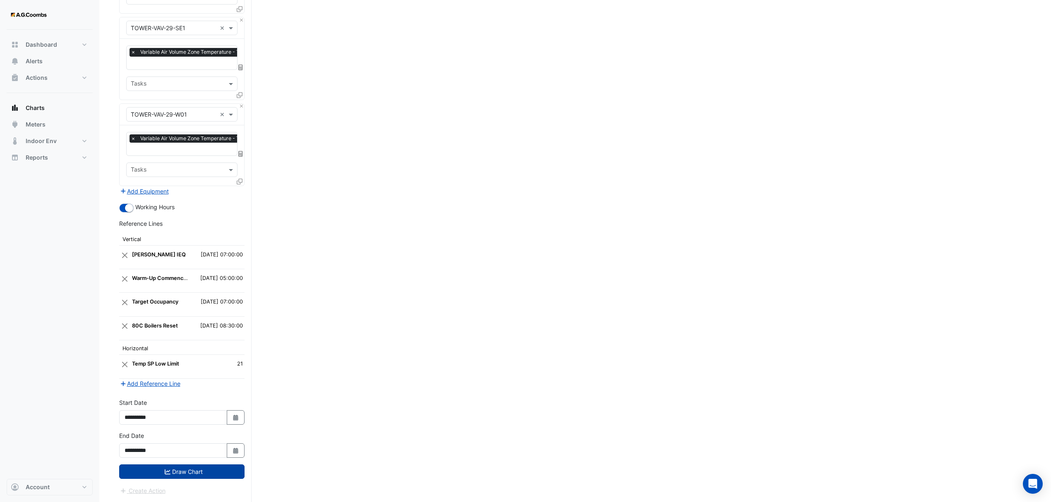
click at [196, 473] on button "Draw Chart" at bounding box center [181, 472] width 125 height 14
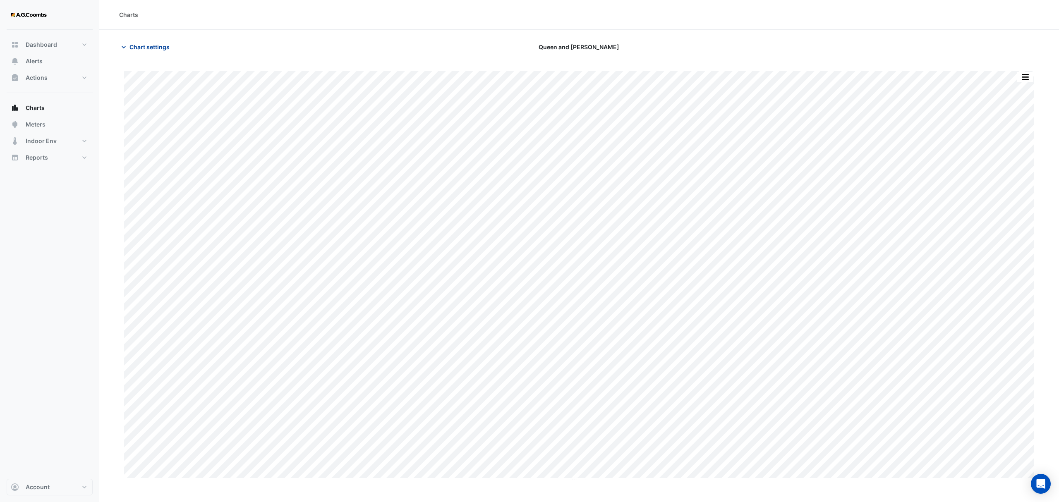
drag, startPoint x: 147, startPoint y: 45, endPoint x: 160, endPoint y: 53, distance: 14.9
click at [147, 45] on span "Chart settings" at bounding box center [150, 47] width 40 height 9
click at [150, 46] on span "Chart settings" at bounding box center [150, 47] width 40 height 9
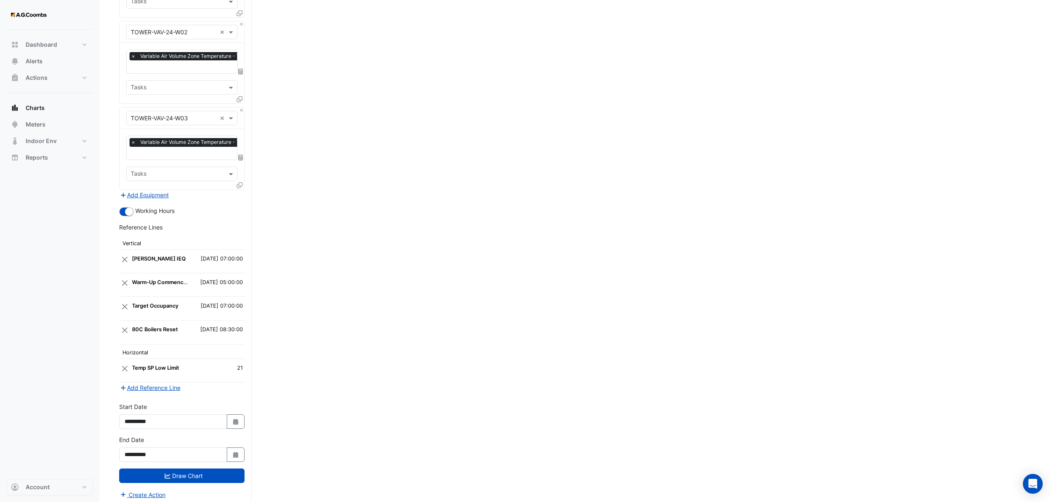
scroll to position [1194, 0]
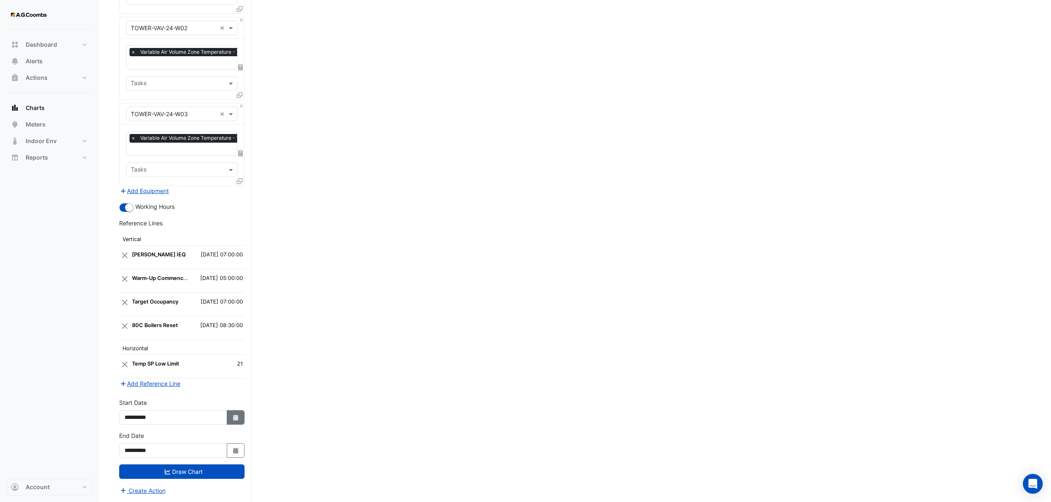
click at [230, 417] on button "Select Date" at bounding box center [236, 417] width 18 height 14
select select "*"
select select "****"
click at [135, 309] on button "Previous month" at bounding box center [133, 308] width 10 height 13
select select "*"
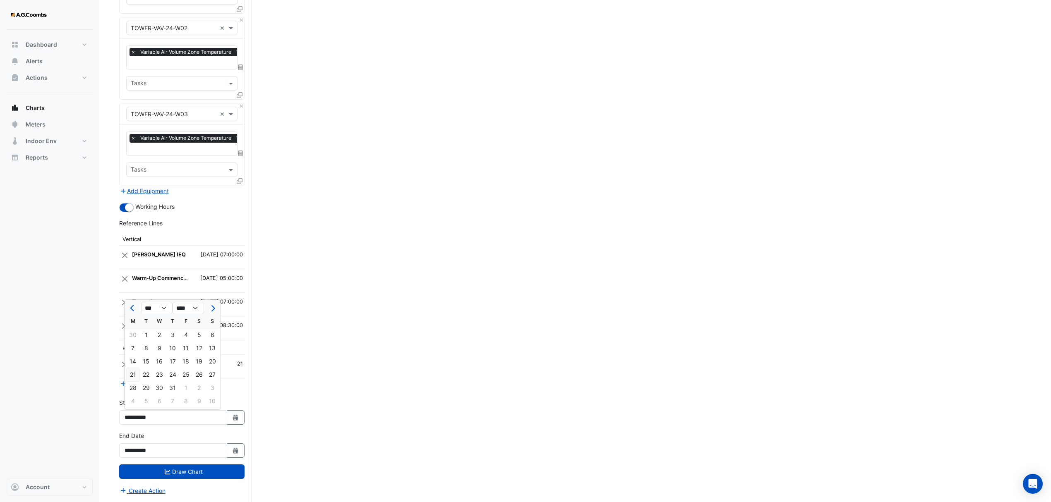
click at [130, 374] on div "21" at bounding box center [132, 374] width 13 height 13
type input "**********"
click at [237, 448] on icon "Select Date" at bounding box center [235, 451] width 7 height 6
select select "*"
drag, startPoint x: 131, startPoint y: 419, endPoint x: 158, endPoint y: 443, distance: 36.1
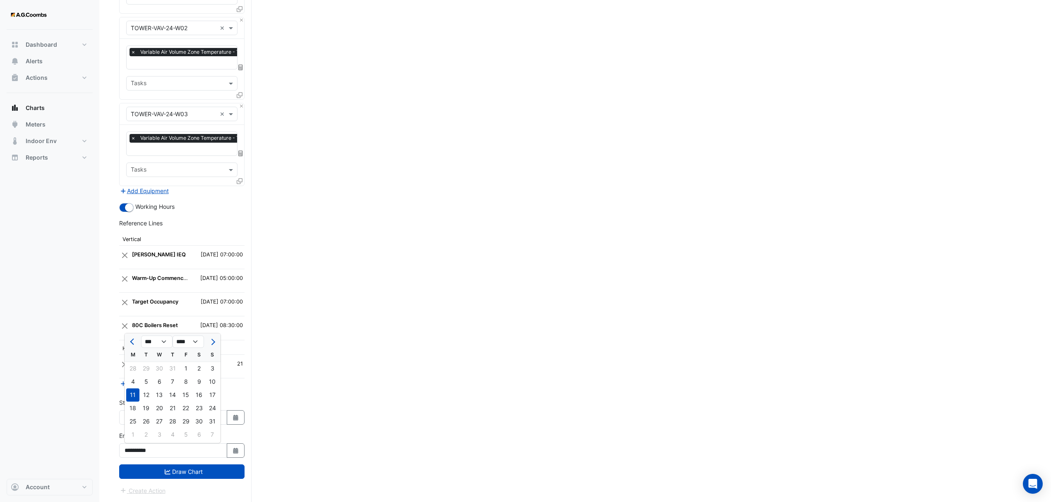
click at [131, 420] on div "25" at bounding box center [132, 421] width 13 height 13
type input "**********"
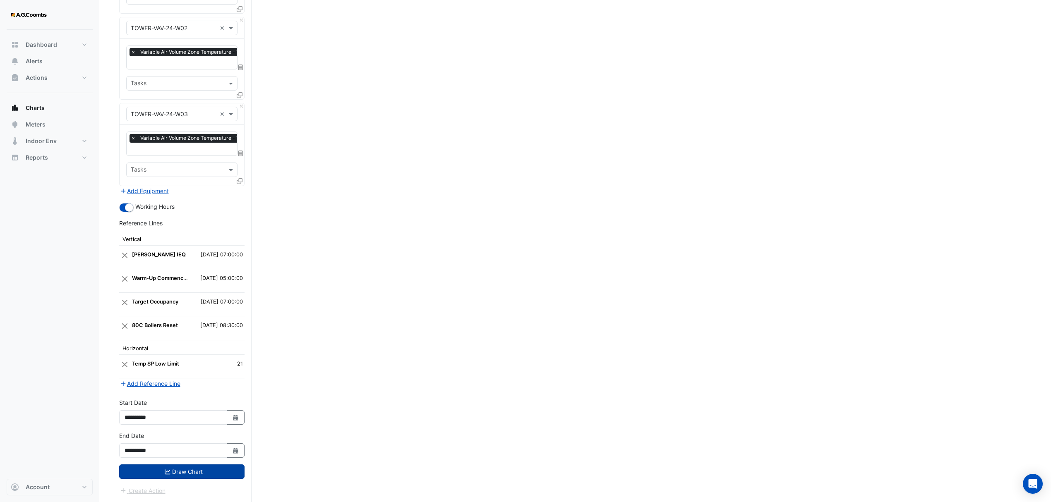
click at [166, 470] on icon "submit" at bounding box center [168, 472] width 6 height 6
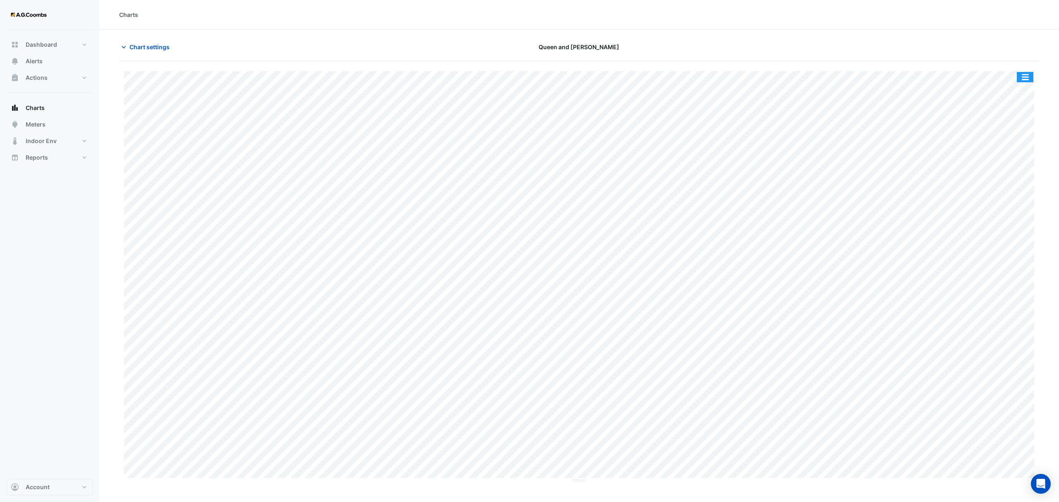
click at [1025, 78] on button "button" at bounding box center [1025, 77] width 17 height 10
click at [1012, 204] on div "Export CSV - Pivot" at bounding box center [1009, 206] width 50 height 20
click at [1054, 228] on section "Chart settings Queen and Collins Split by Equip Split All Print Save as JPEG Sa…" at bounding box center [579, 256] width 960 height 452
